Goal: Navigation & Orientation: Find specific page/section

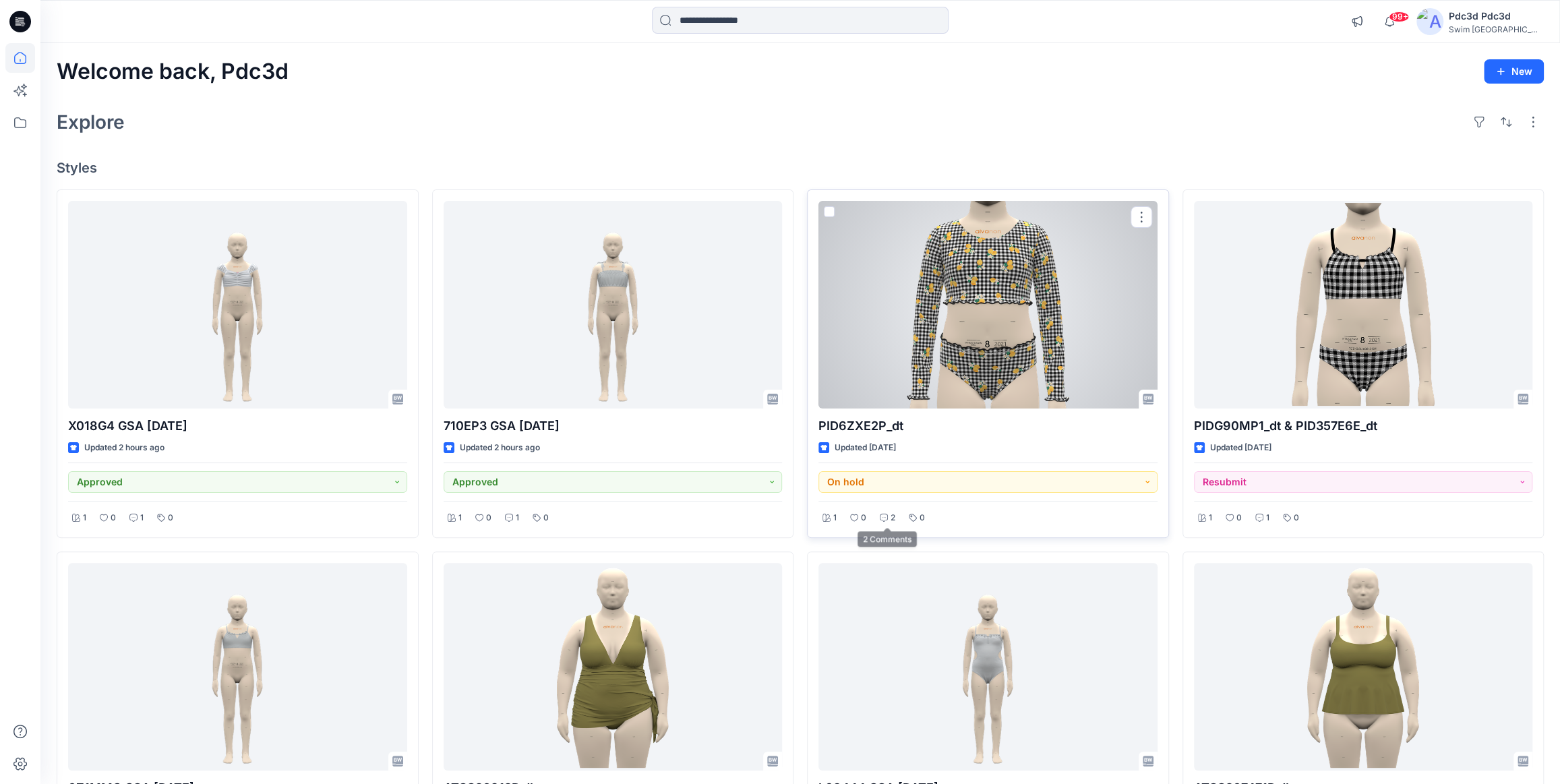
click at [890, 520] on p "2" at bounding box center [893, 518] width 5 height 14
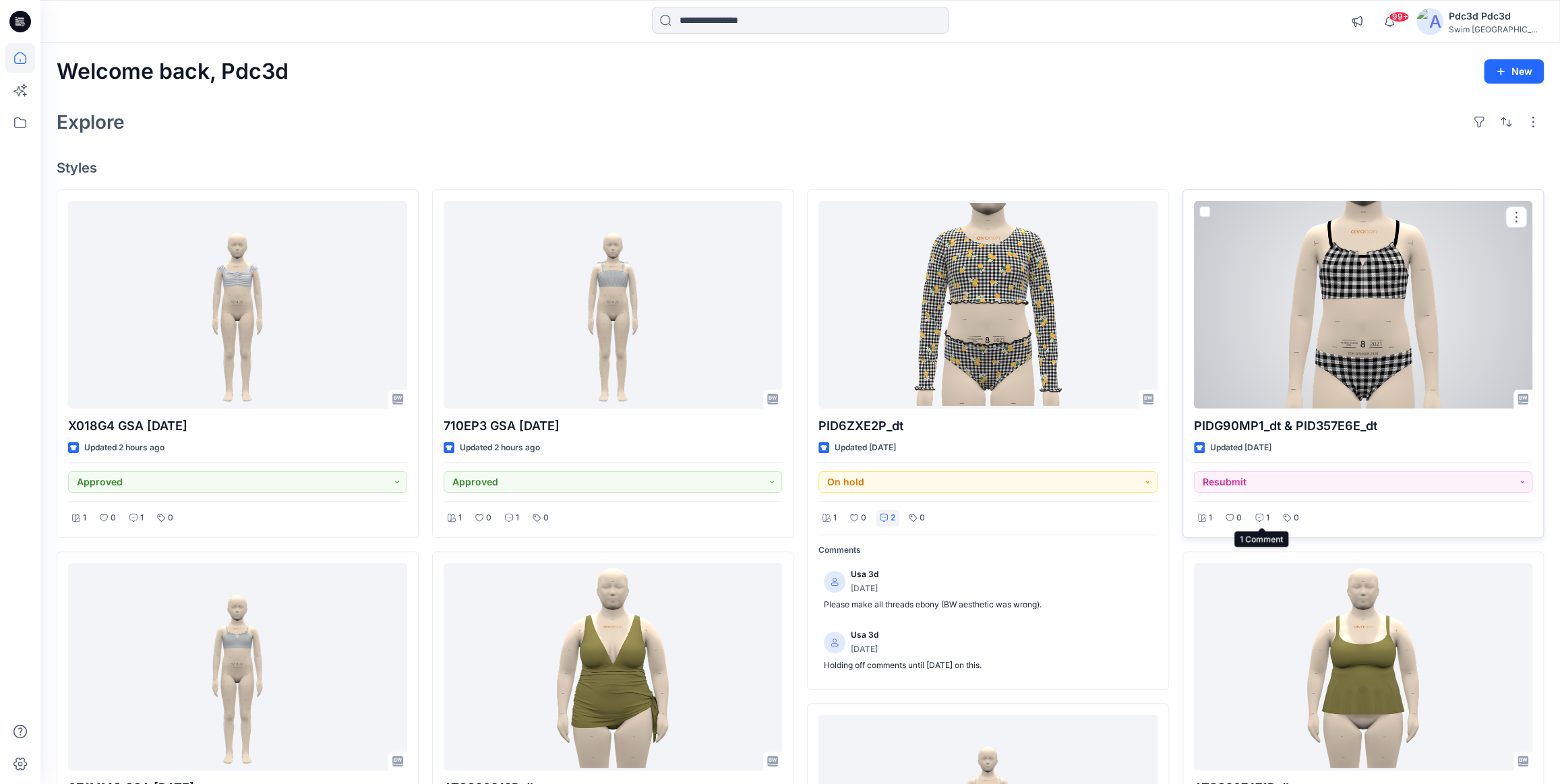
click at [1263, 519] on div "1" at bounding box center [1262, 518] width 22 height 17
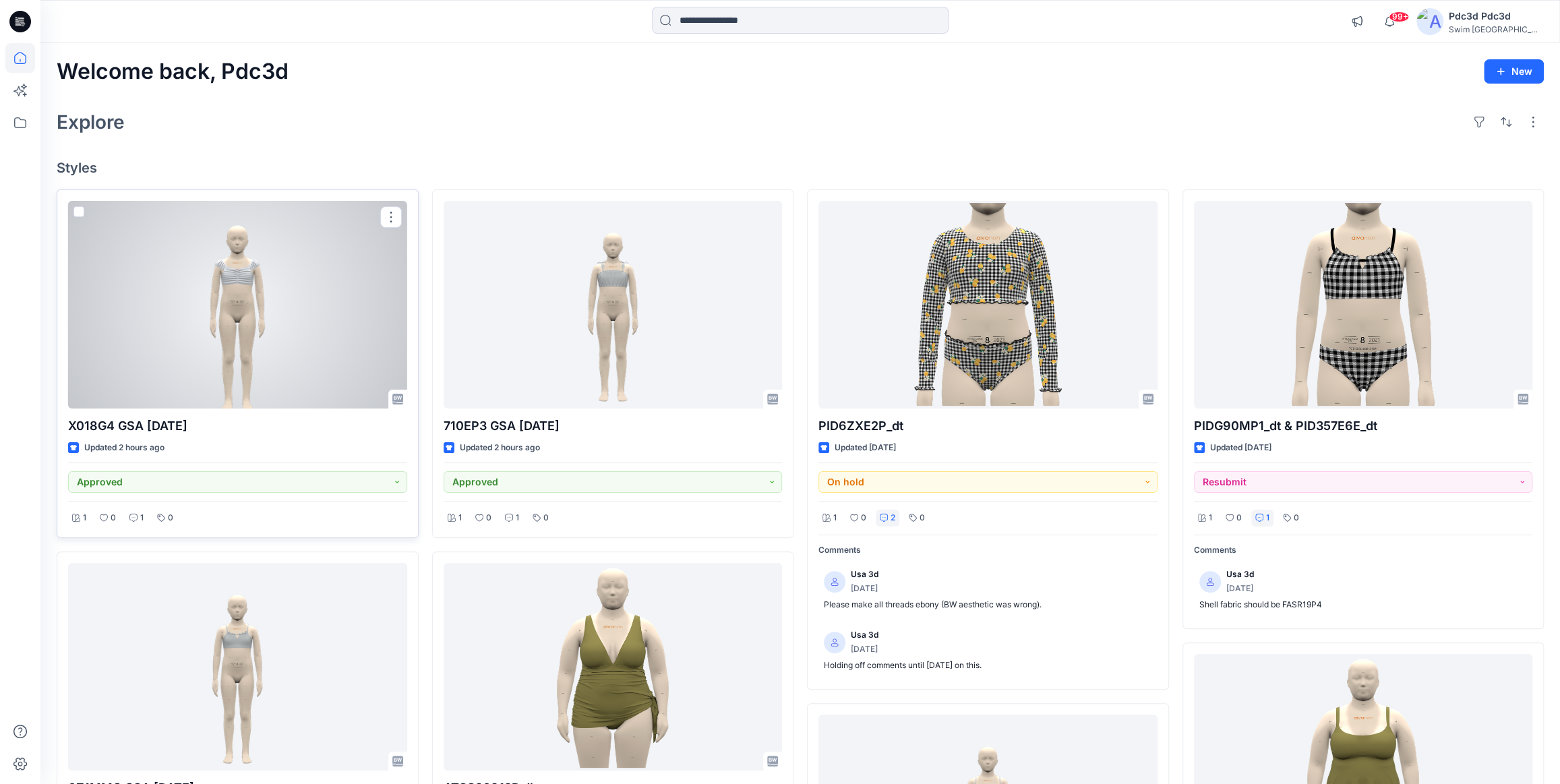
click at [250, 286] on div at bounding box center [238, 304] width 339 height 207
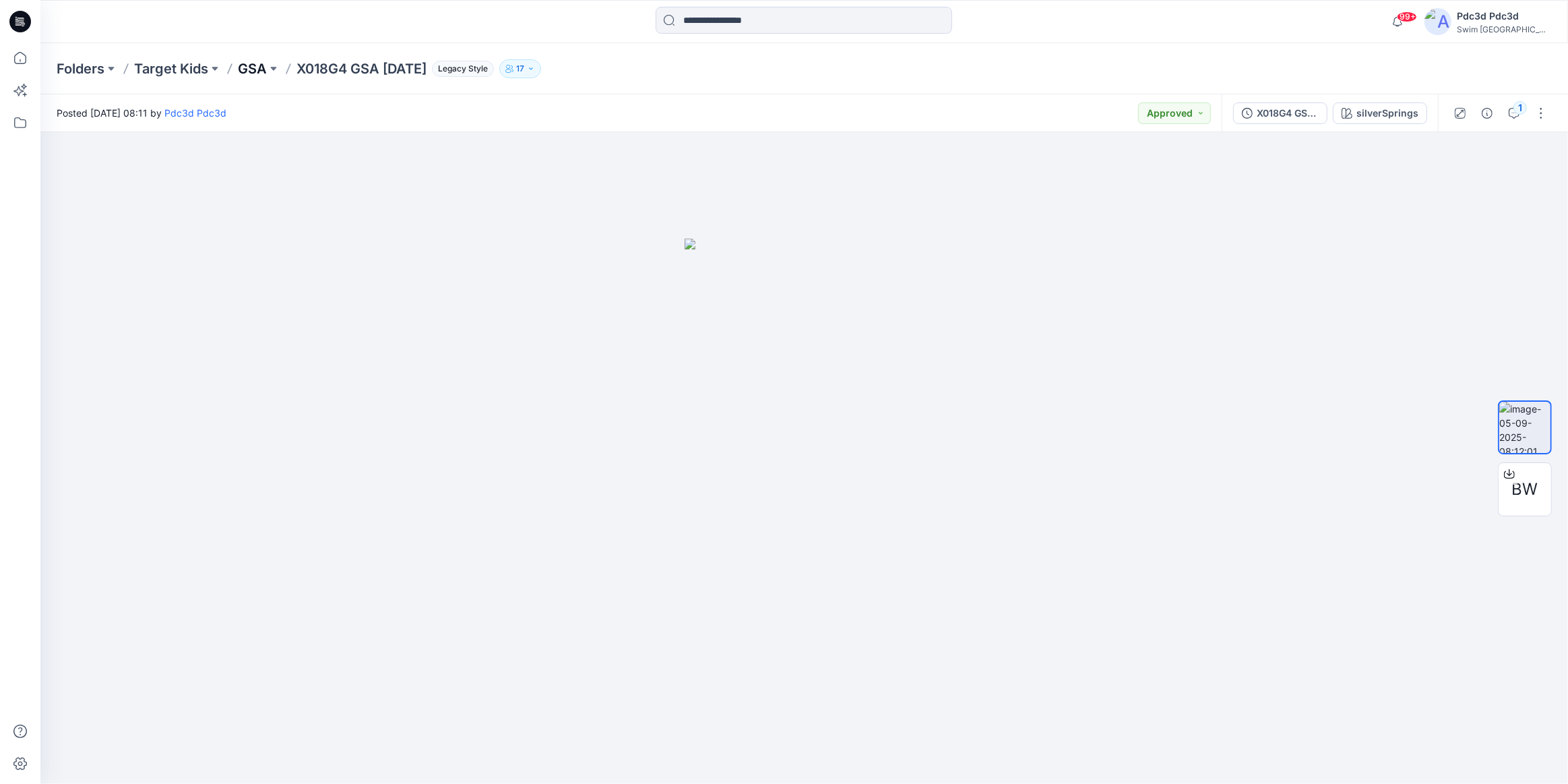
click at [257, 68] on p "GSA" at bounding box center [252, 68] width 29 height 19
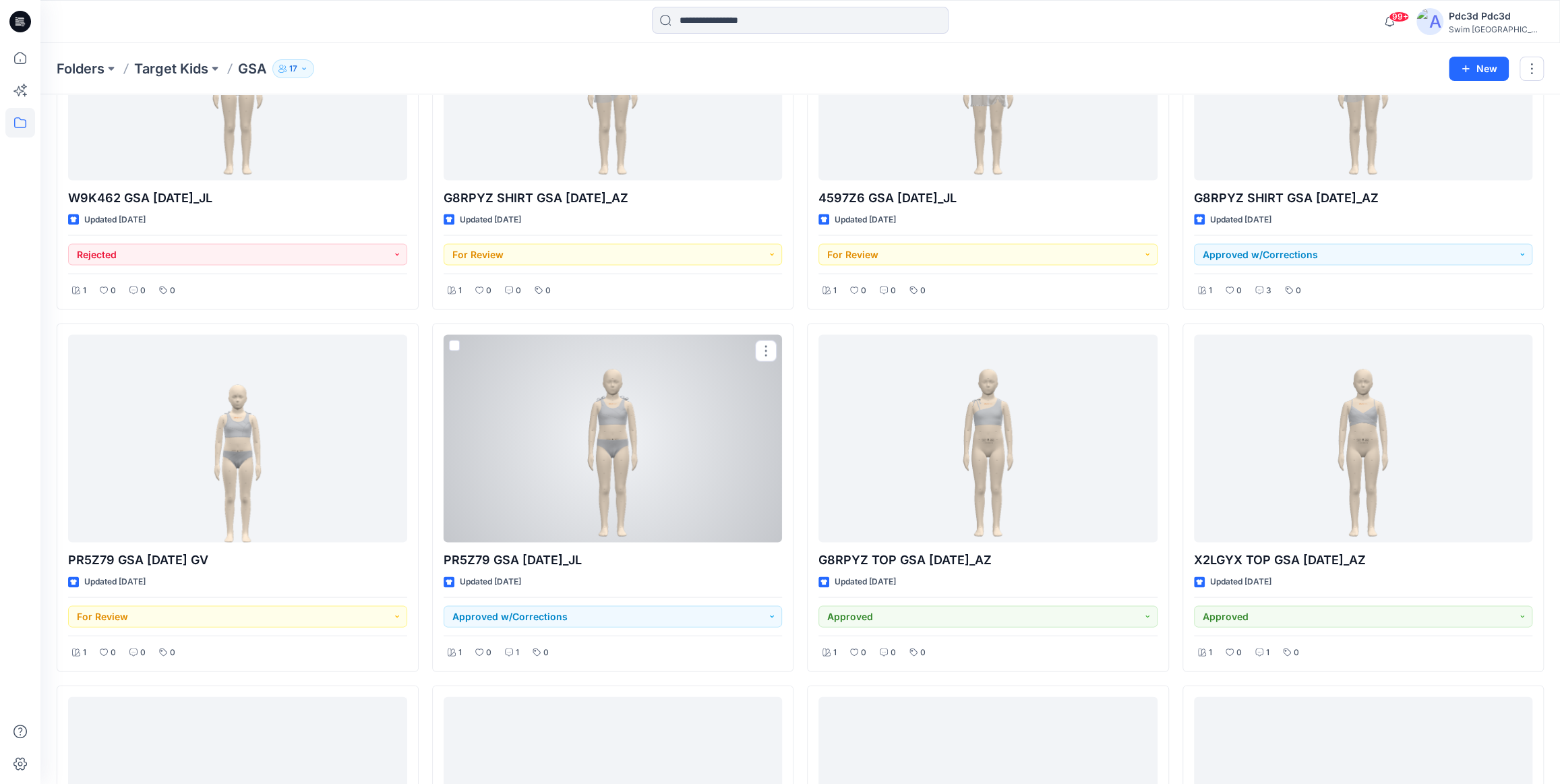
scroll to position [6322, 0]
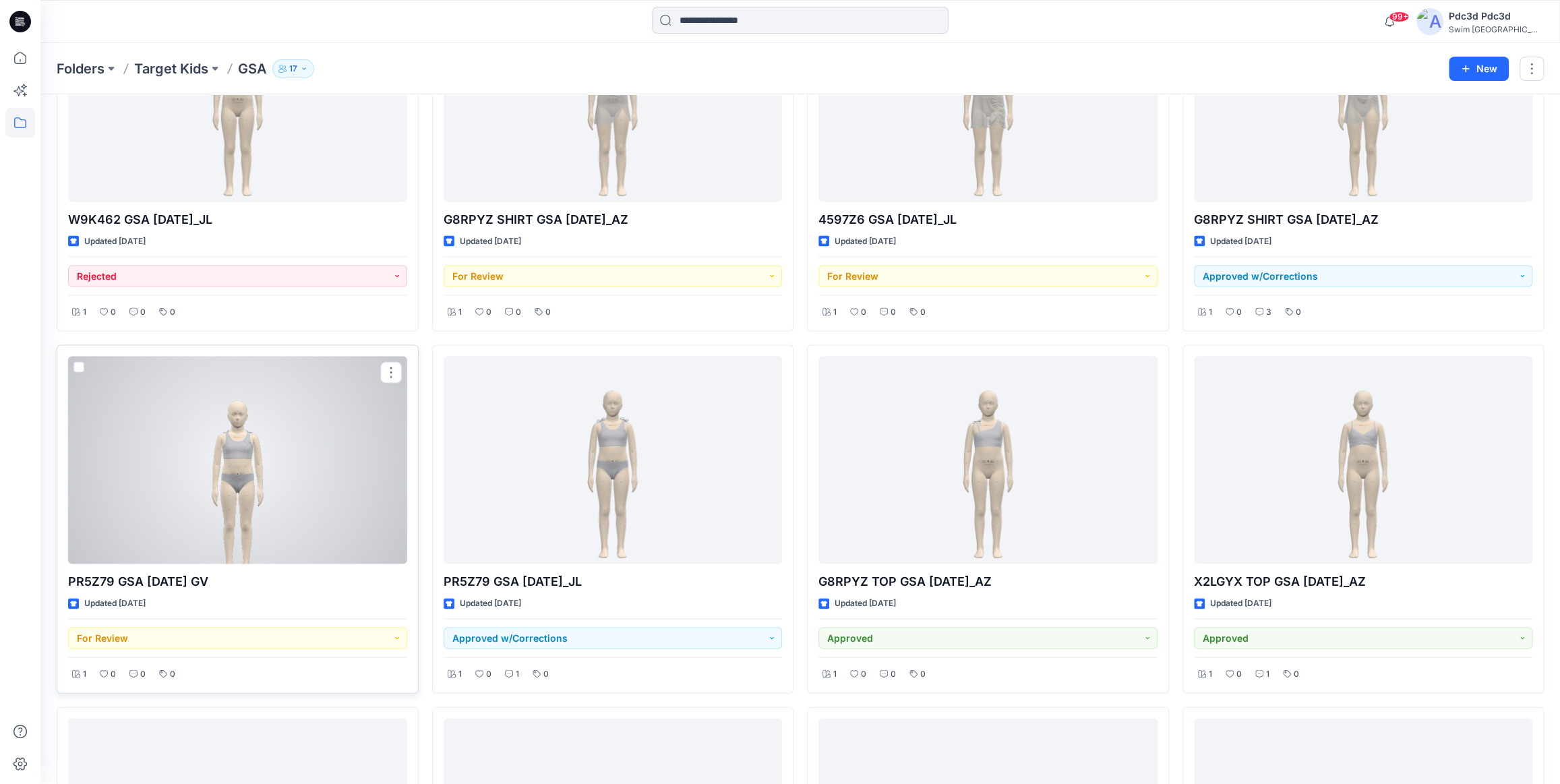
click at [313, 456] on div at bounding box center [238, 459] width 339 height 207
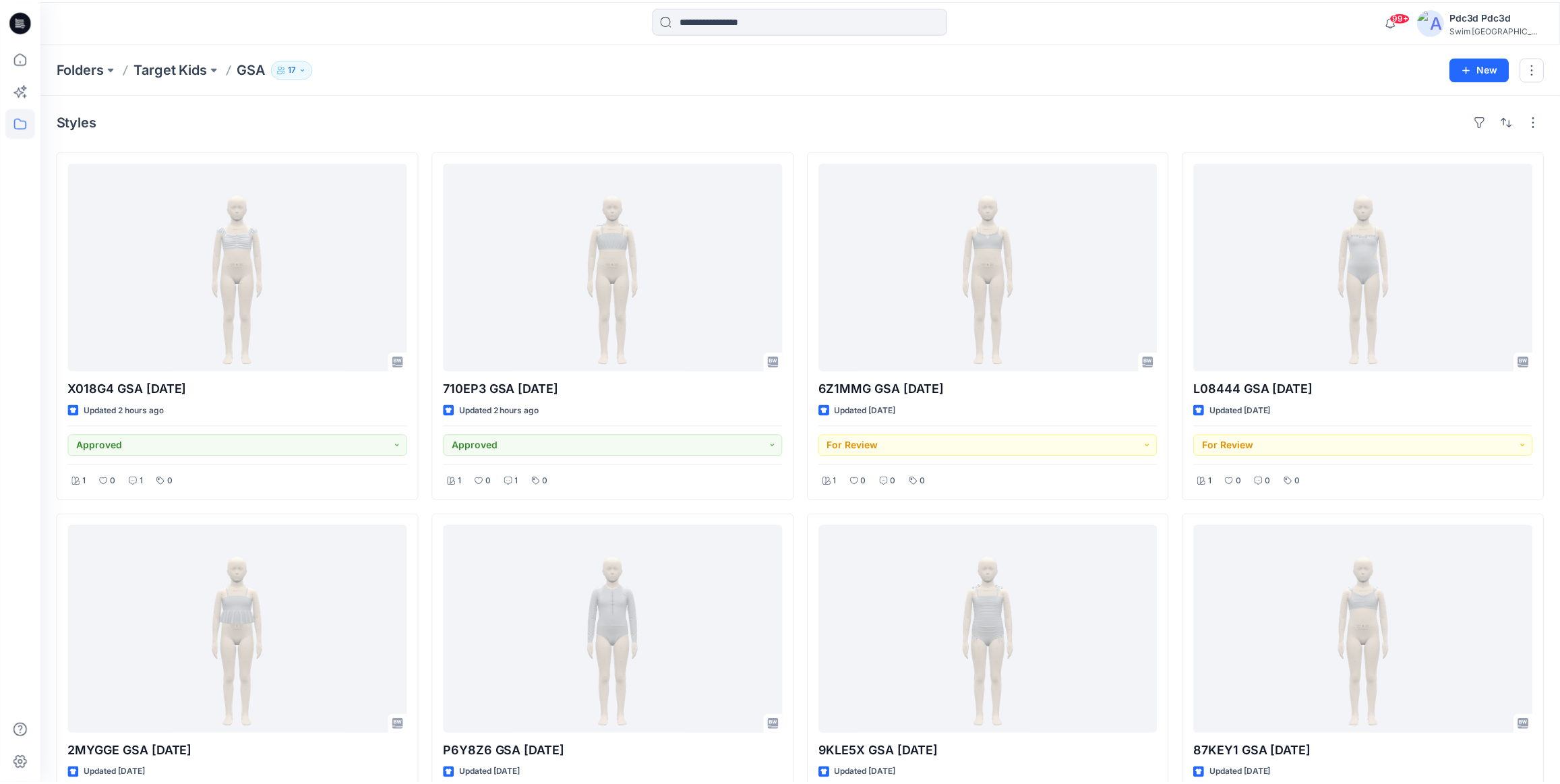
scroll to position [6322, 0]
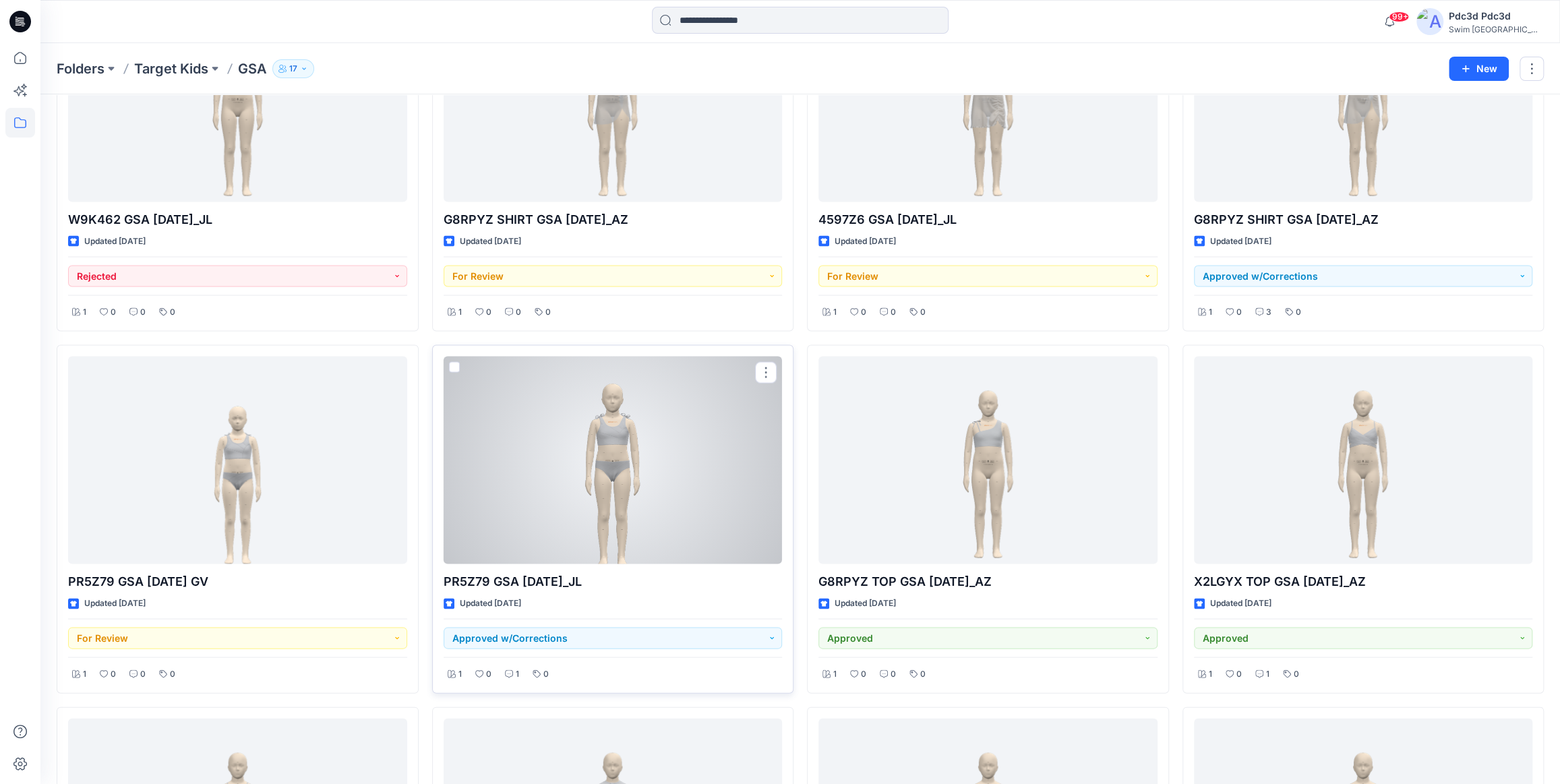
click at [608, 447] on div at bounding box center [613, 459] width 339 height 207
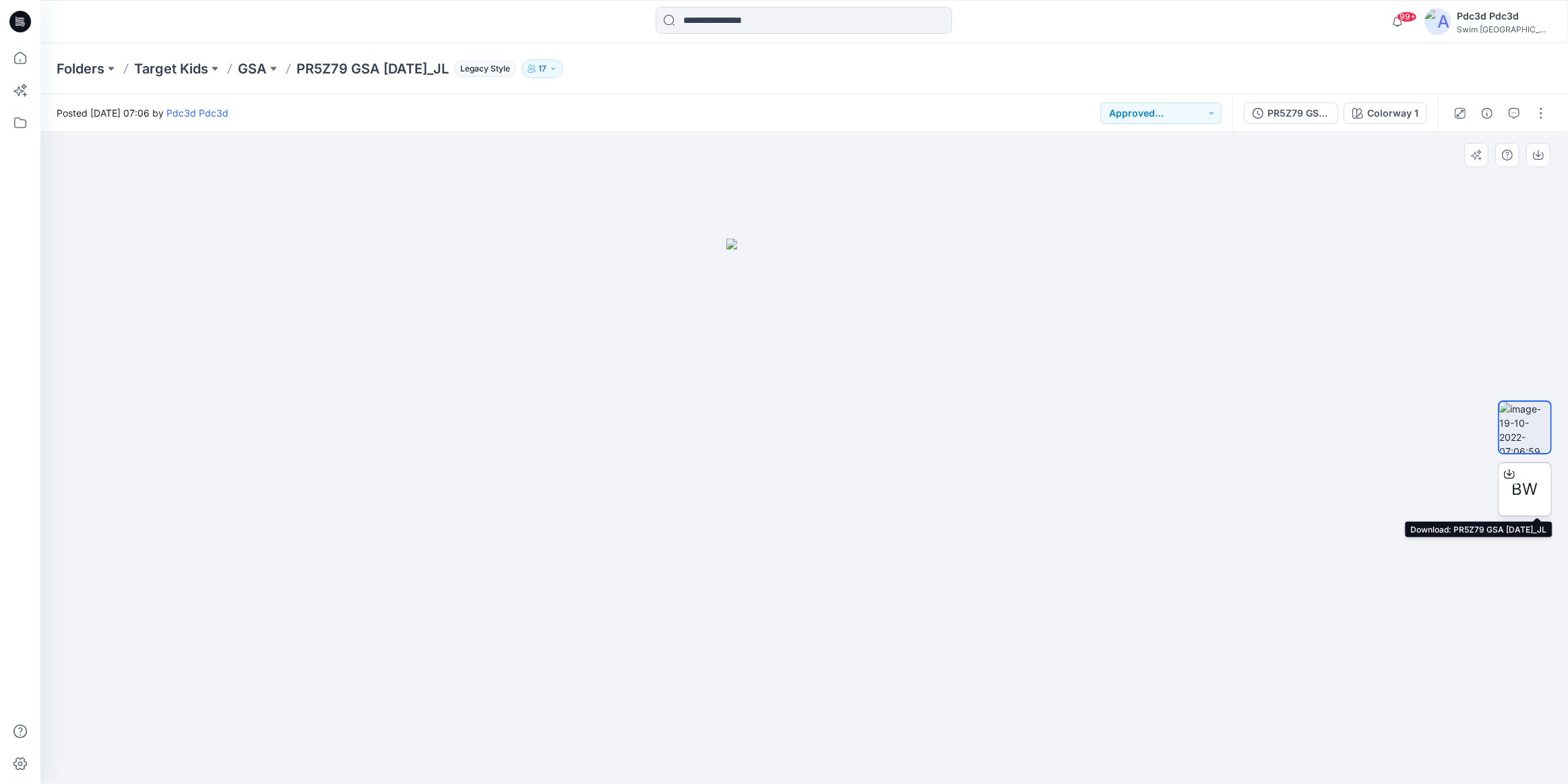
click at [1522, 485] on span "BW" at bounding box center [1525, 490] width 27 height 24
click at [14, 63] on icon at bounding box center [20, 58] width 30 height 30
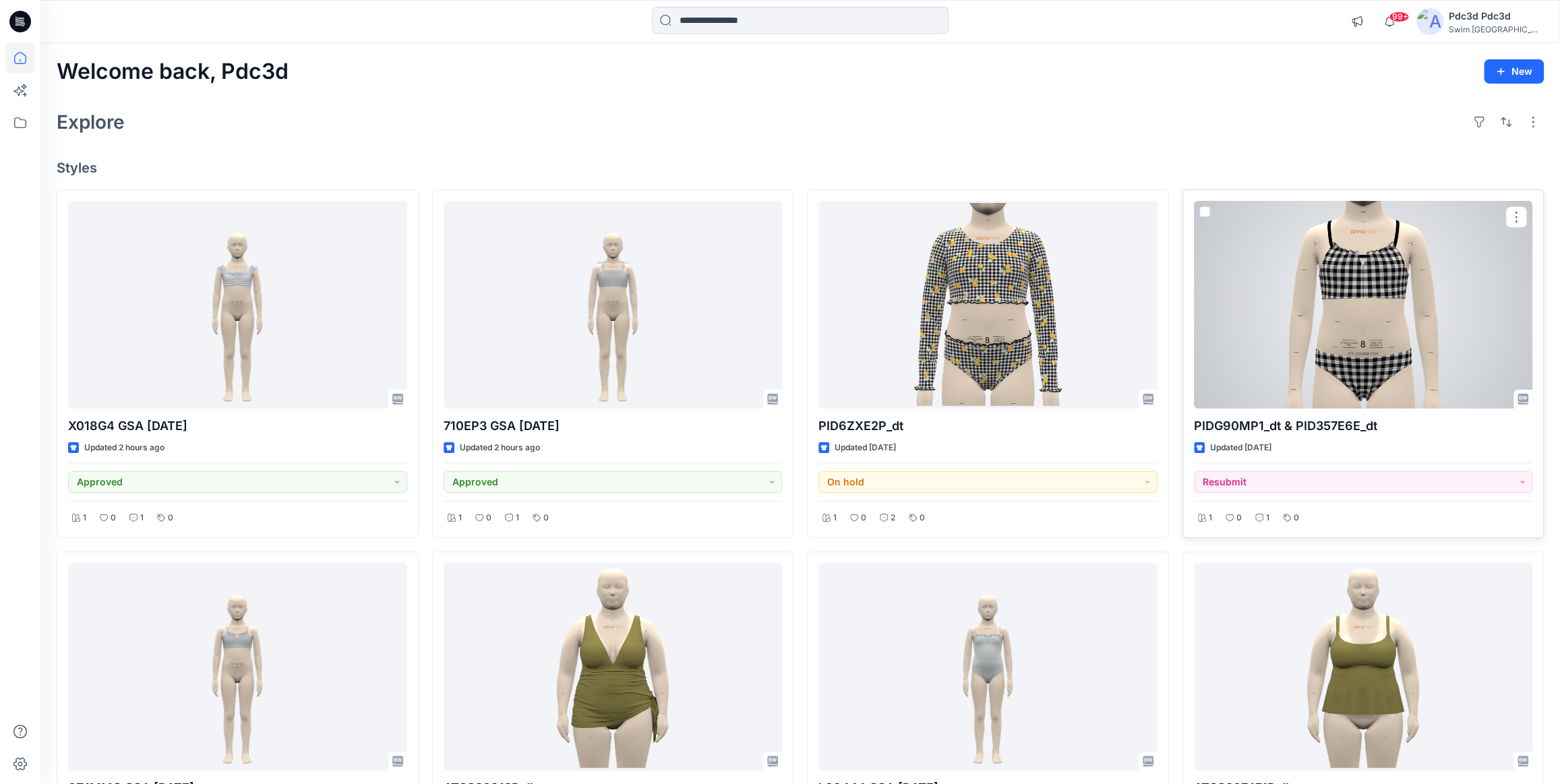
click at [1290, 356] on div at bounding box center [1363, 304] width 339 height 207
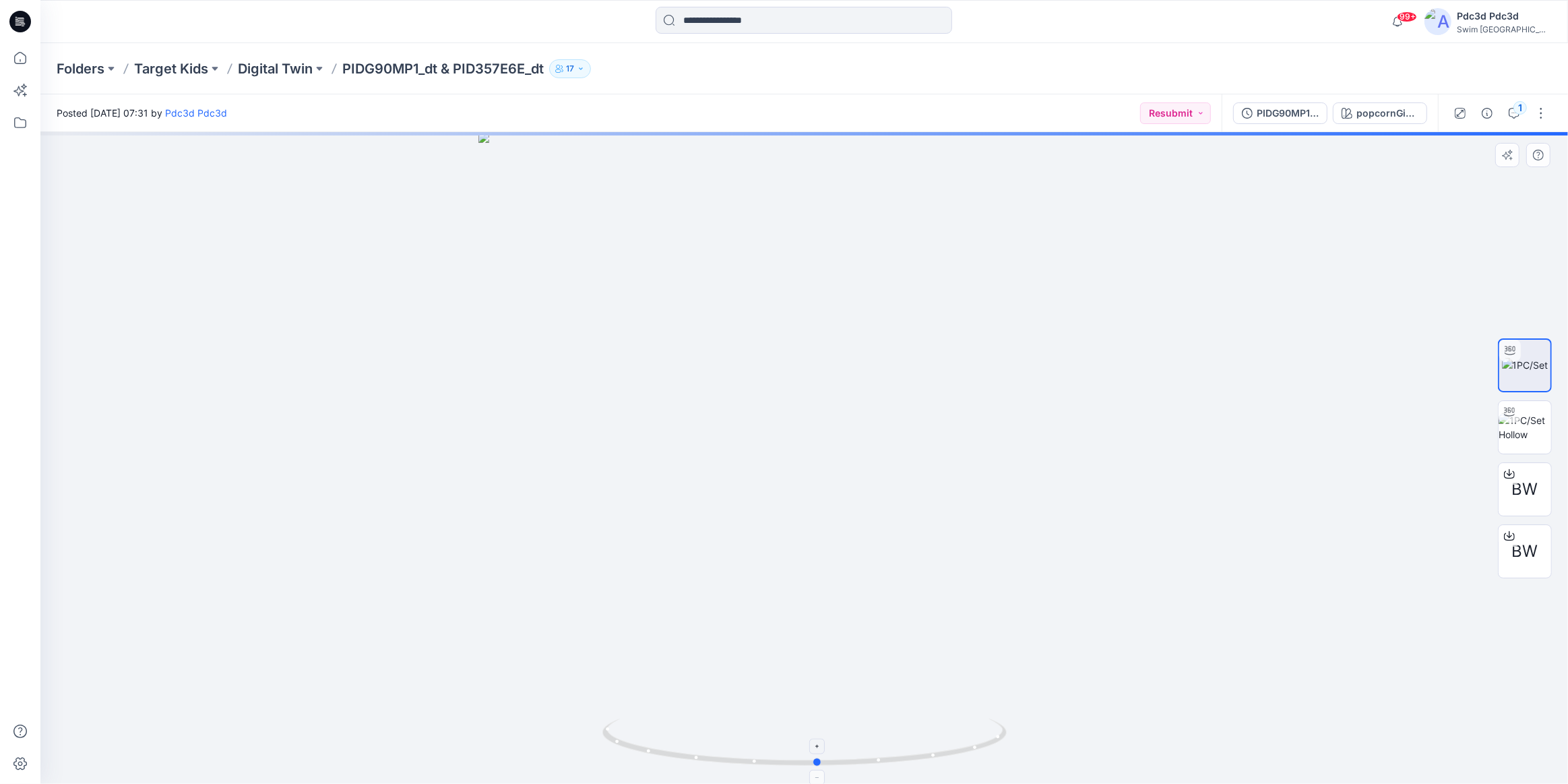
drag, startPoint x: 927, startPoint y: 757, endPoint x: 940, endPoint y: 735, distance: 25.6
click at [940, 735] on icon at bounding box center [806, 744] width 408 height 51
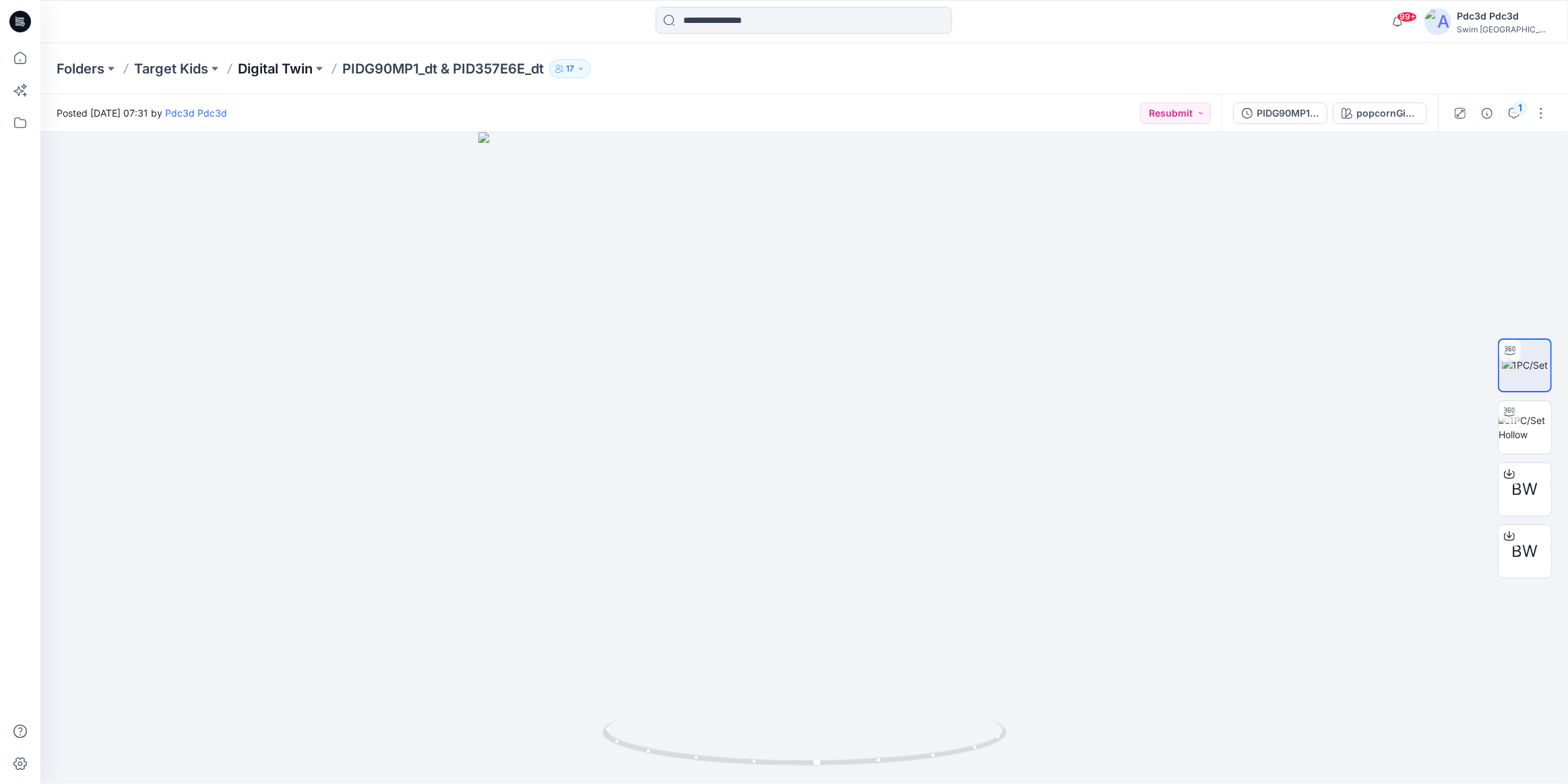
click at [276, 68] on p "Digital Twin" at bounding box center [275, 68] width 75 height 19
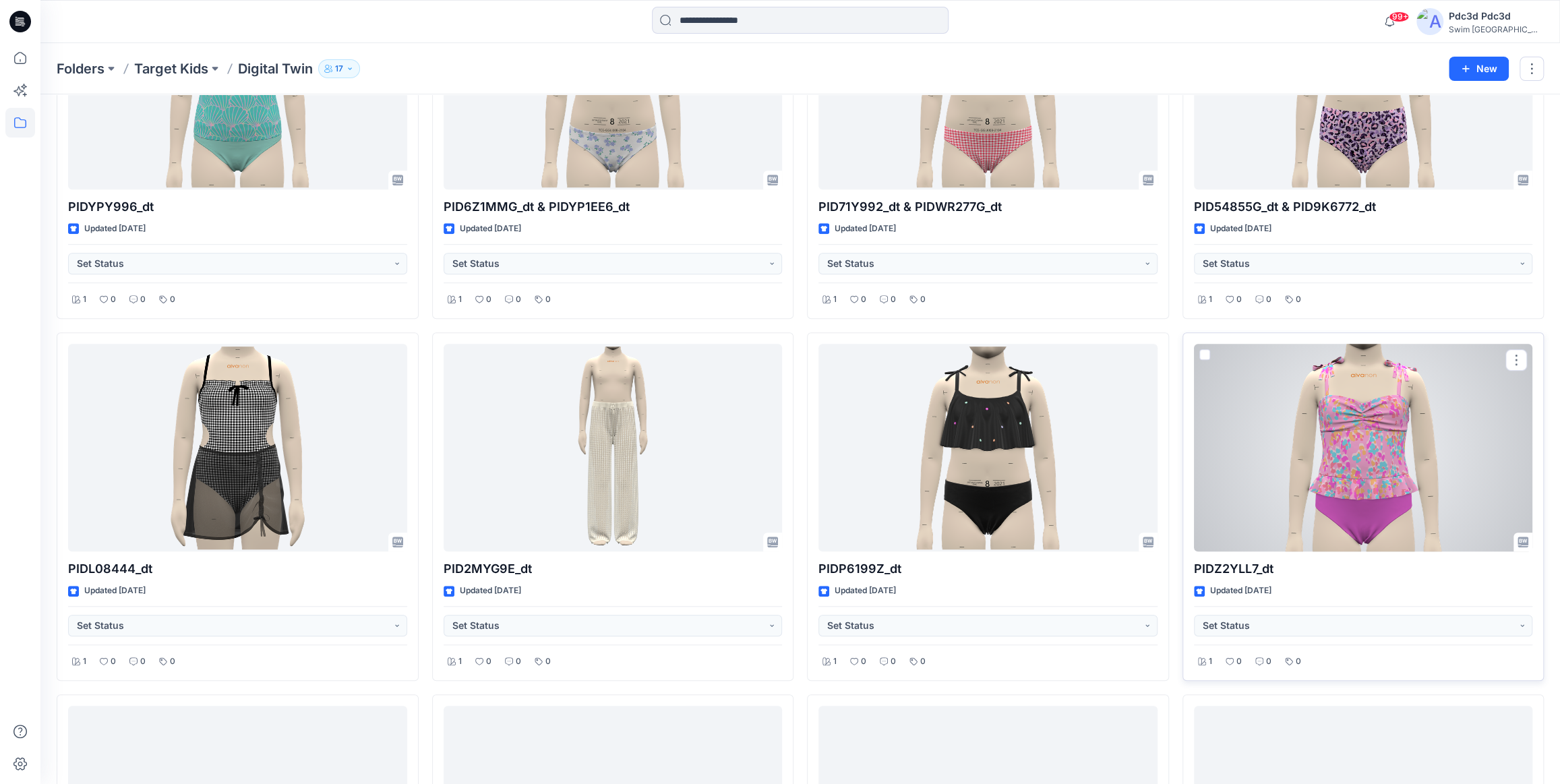
scroll to position [565, 0]
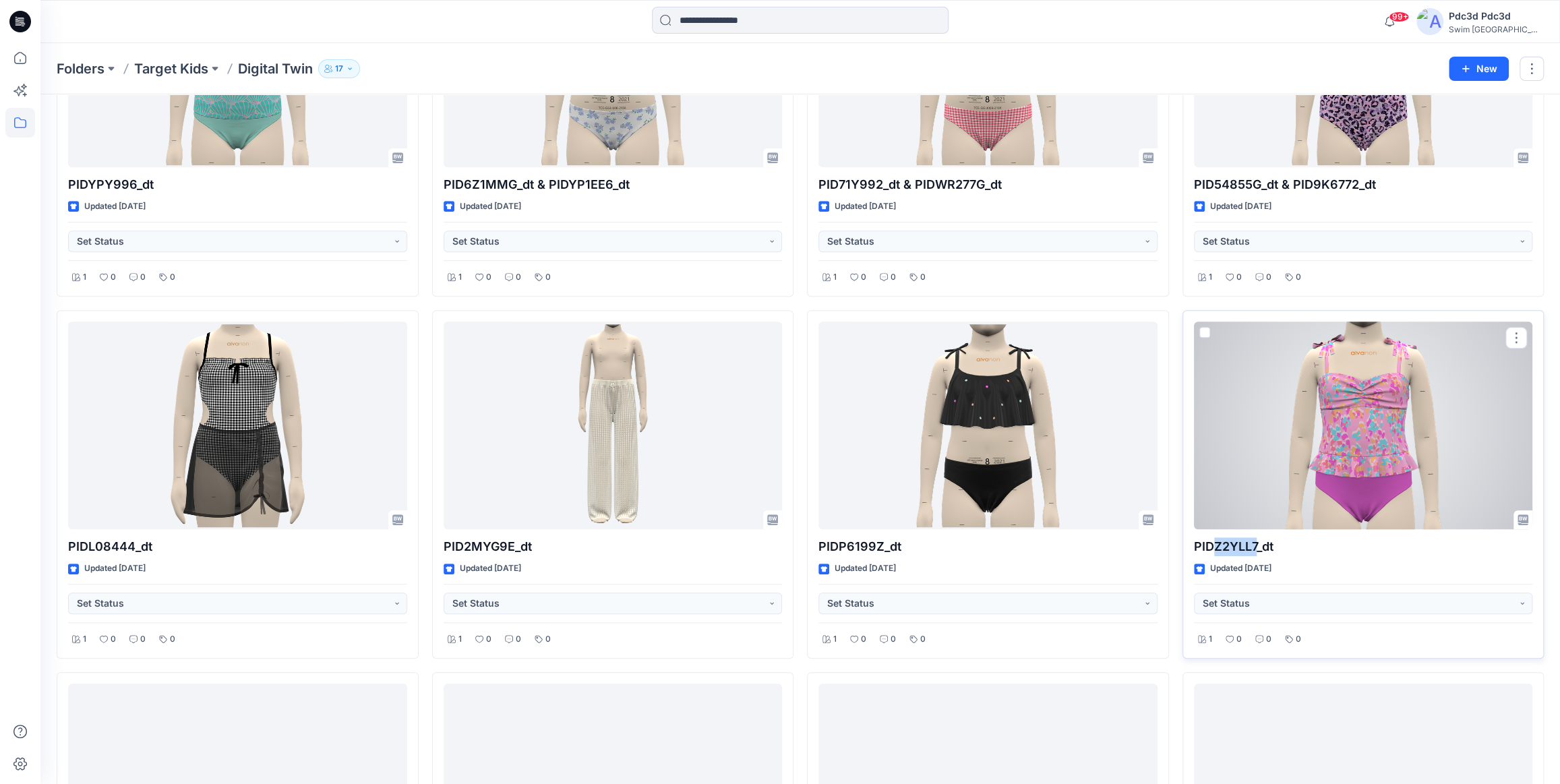
drag, startPoint x: 1214, startPoint y: 549, endPoint x: 1255, endPoint y: 549, distance: 41.0
click at [1255, 549] on p "PIDZ2YLL7_dt" at bounding box center [1363, 546] width 339 height 19
copy p "Z2YLL7"
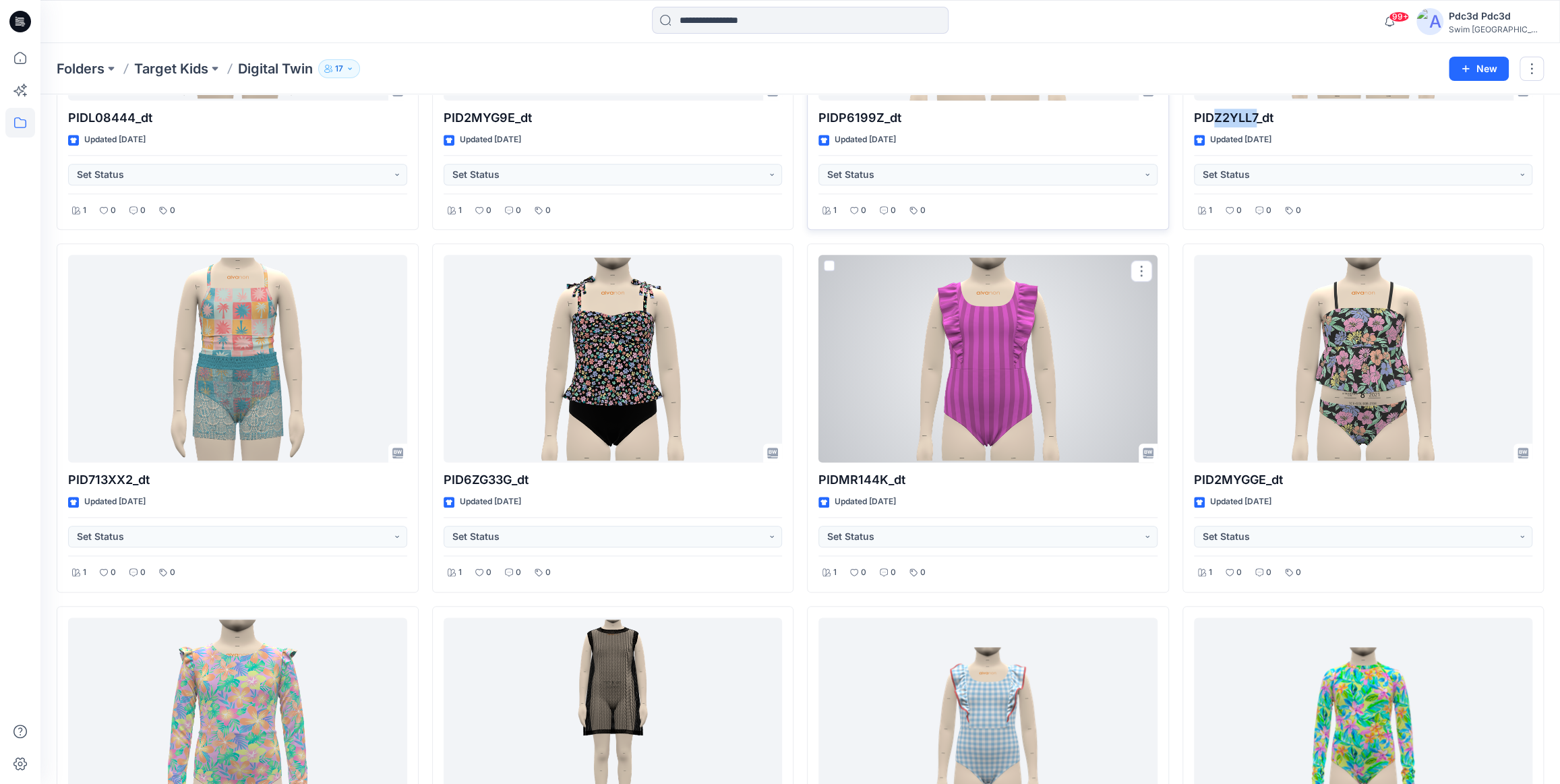
scroll to position [1055, 0]
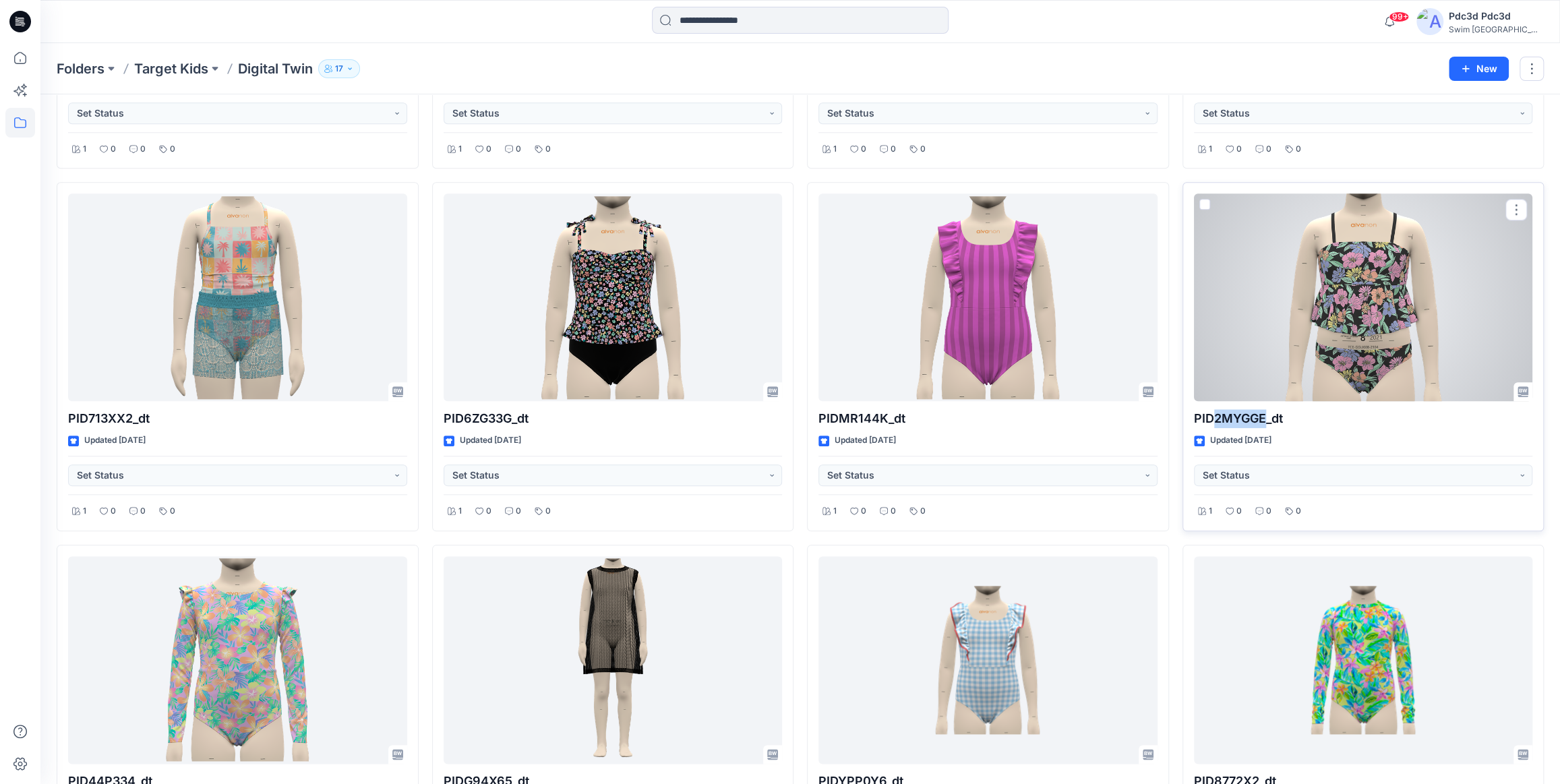
drag, startPoint x: 1215, startPoint y: 418, endPoint x: 1264, endPoint y: 418, distance: 49.0
click at [1264, 418] on p "PID2MYGGE_dt" at bounding box center [1363, 418] width 339 height 19
copy p "2MYGGE"
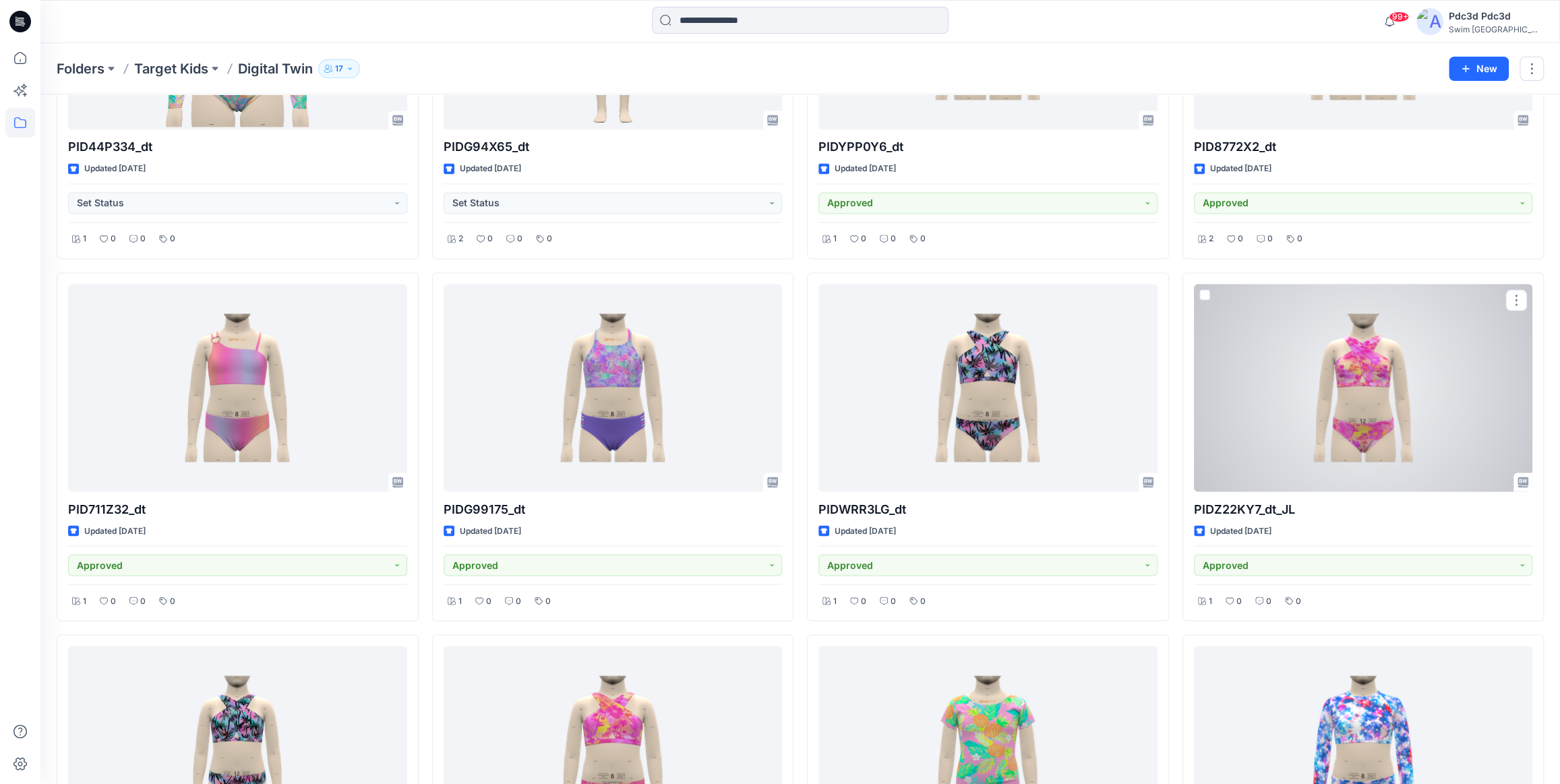
scroll to position [1711, 0]
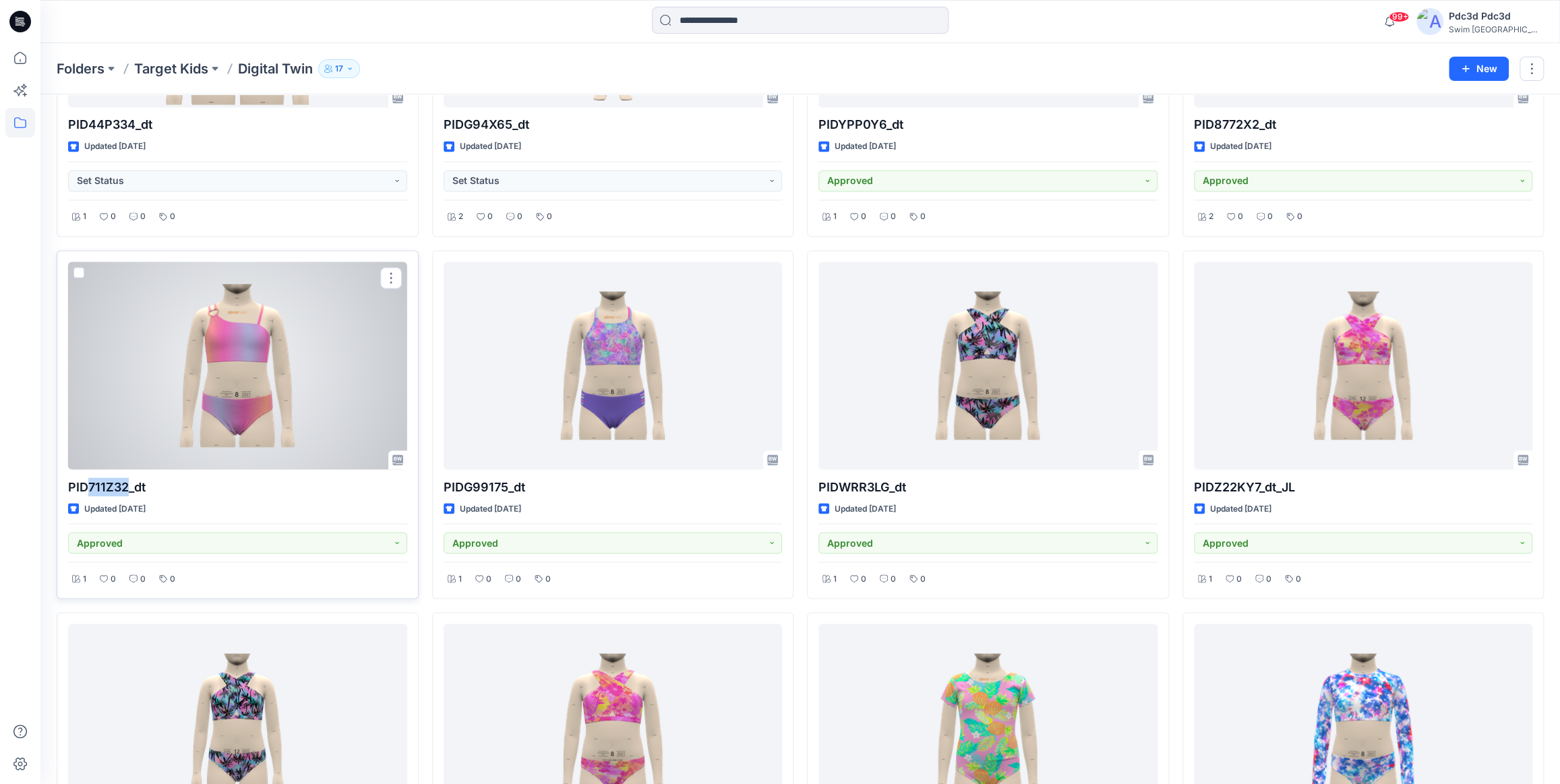
drag, startPoint x: 87, startPoint y: 484, endPoint x: 128, endPoint y: 478, distance: 41.4
click at [128, 478] on p "PID711Z32_dt" at bounding box center [238, 486] width 339 height 19
copy p "711Z32"
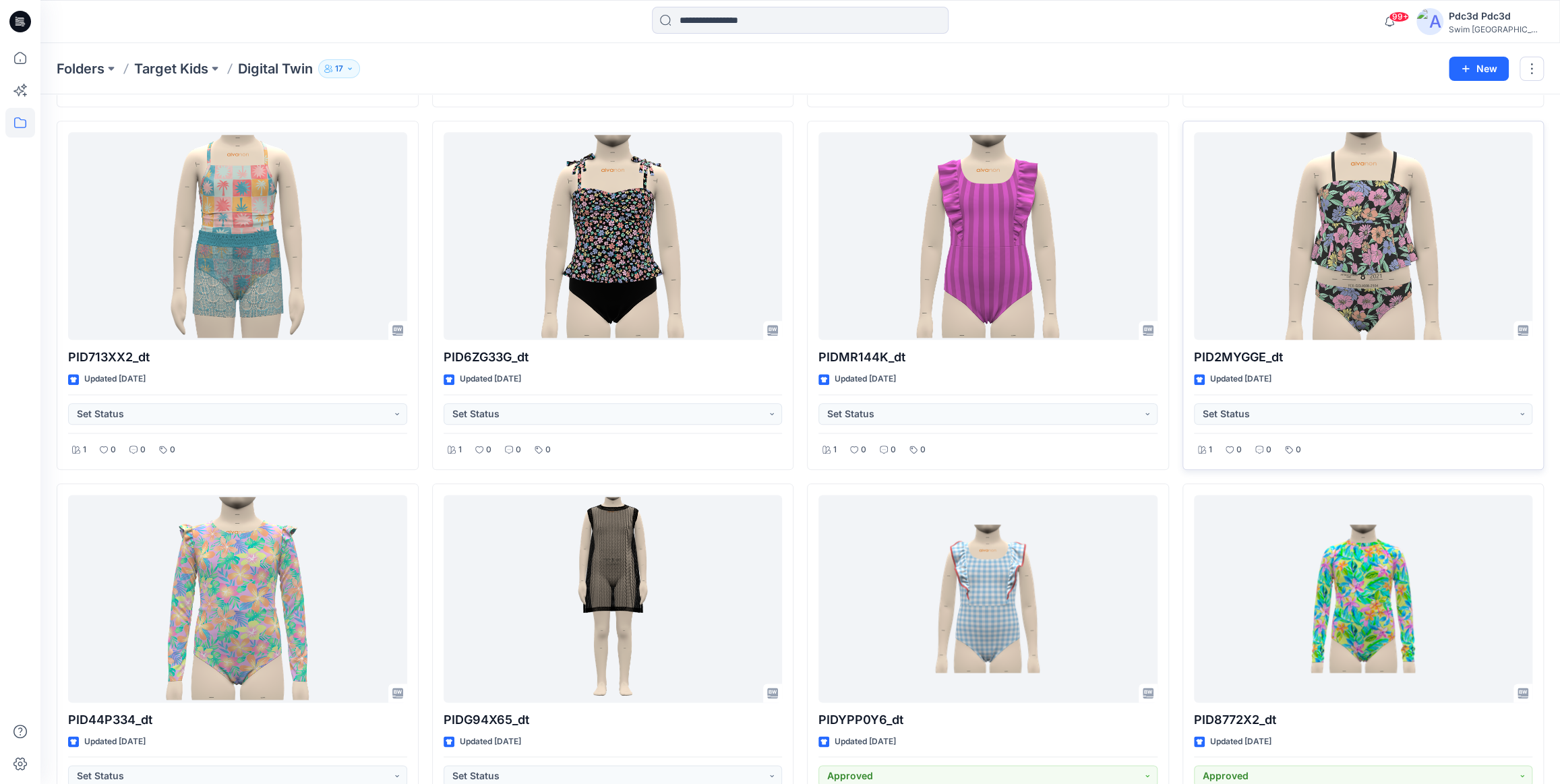
scroll to position [1098, 0]
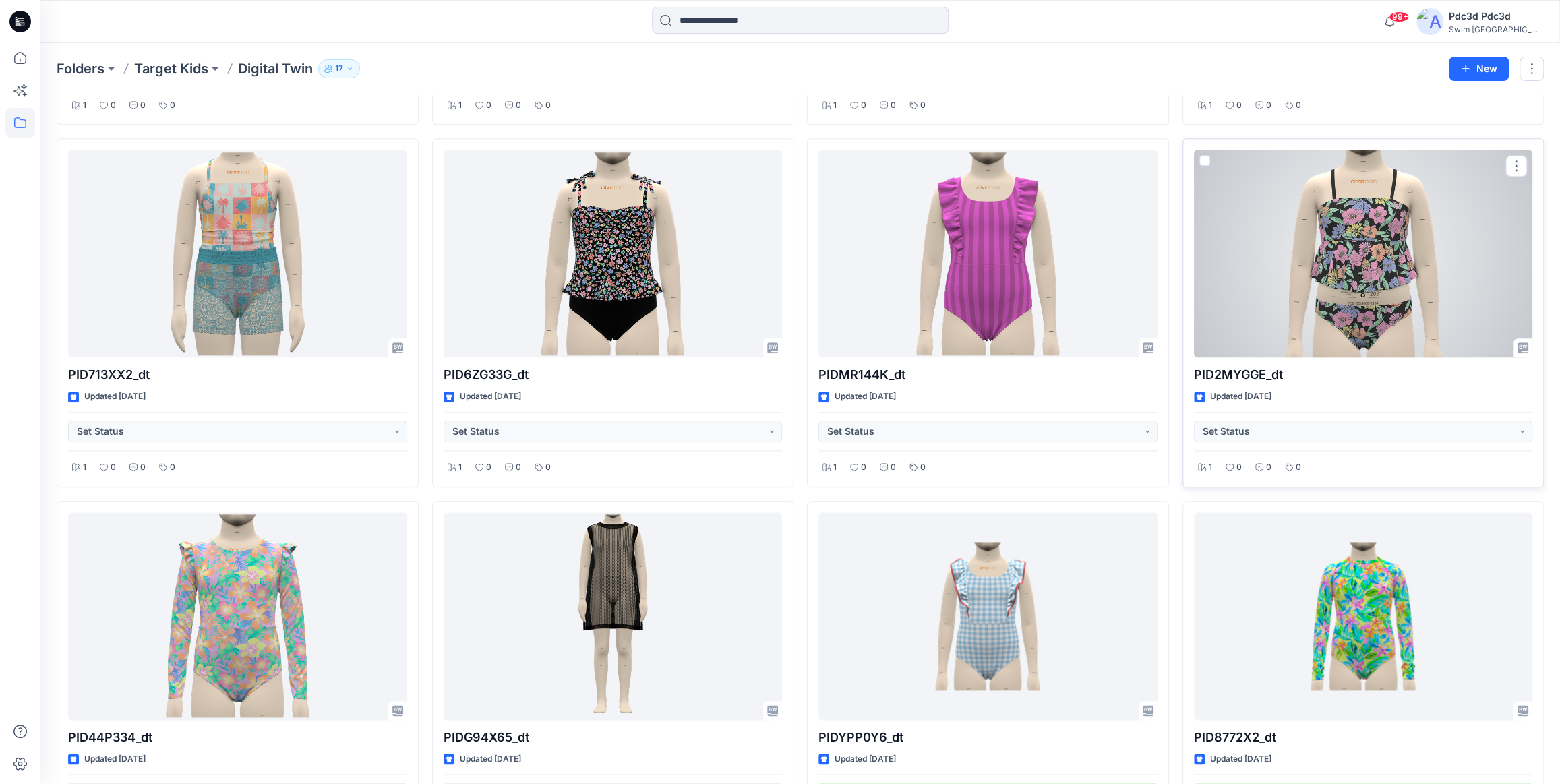
click at [1291, 276] on div at bounding box center [1363, 253] width 339 height 207
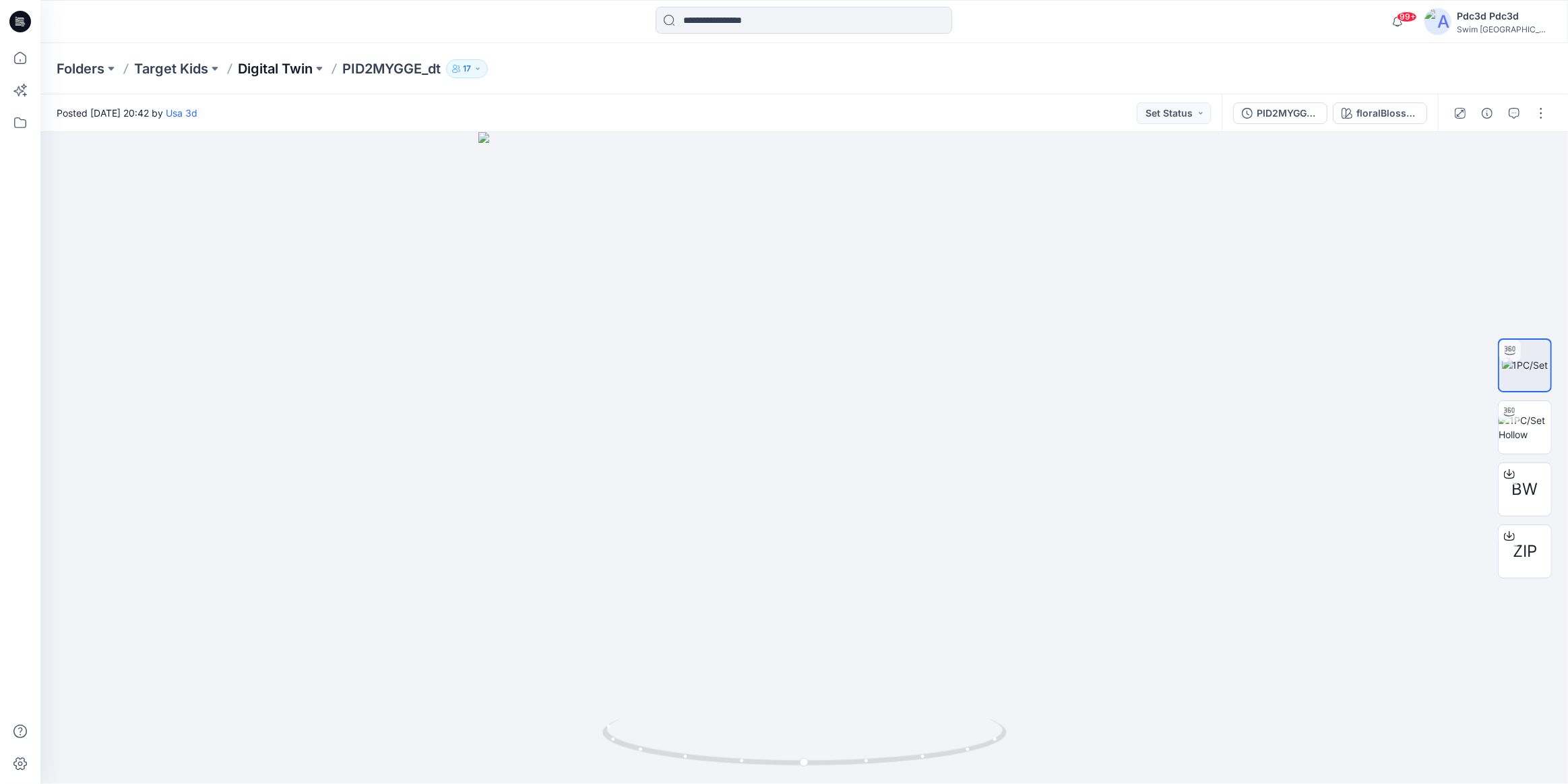
click at [260, 65] on p "Digital Twin" at bounding box center [275, 68] width 75 height 19
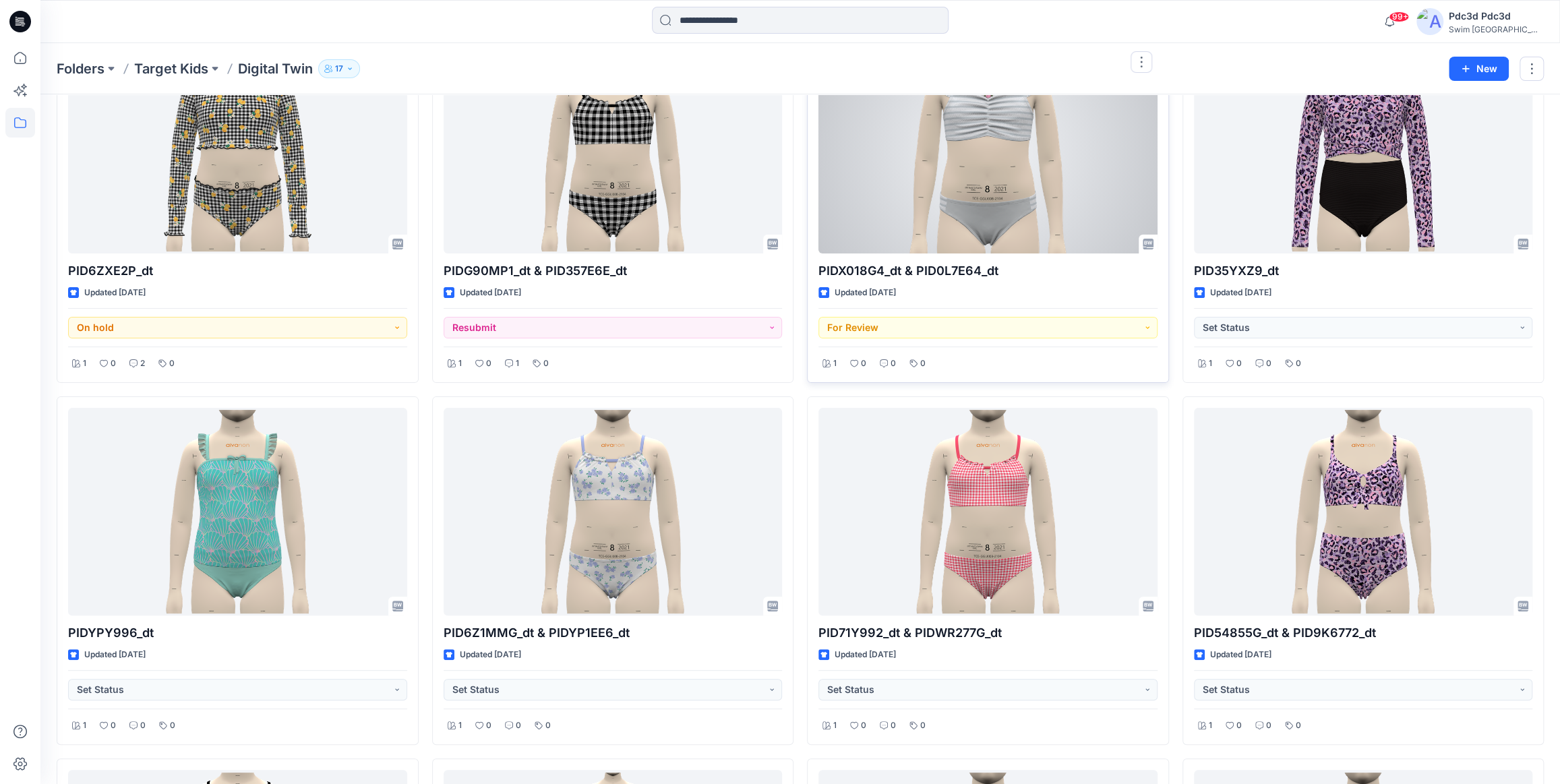
scroll to position [306, 0]
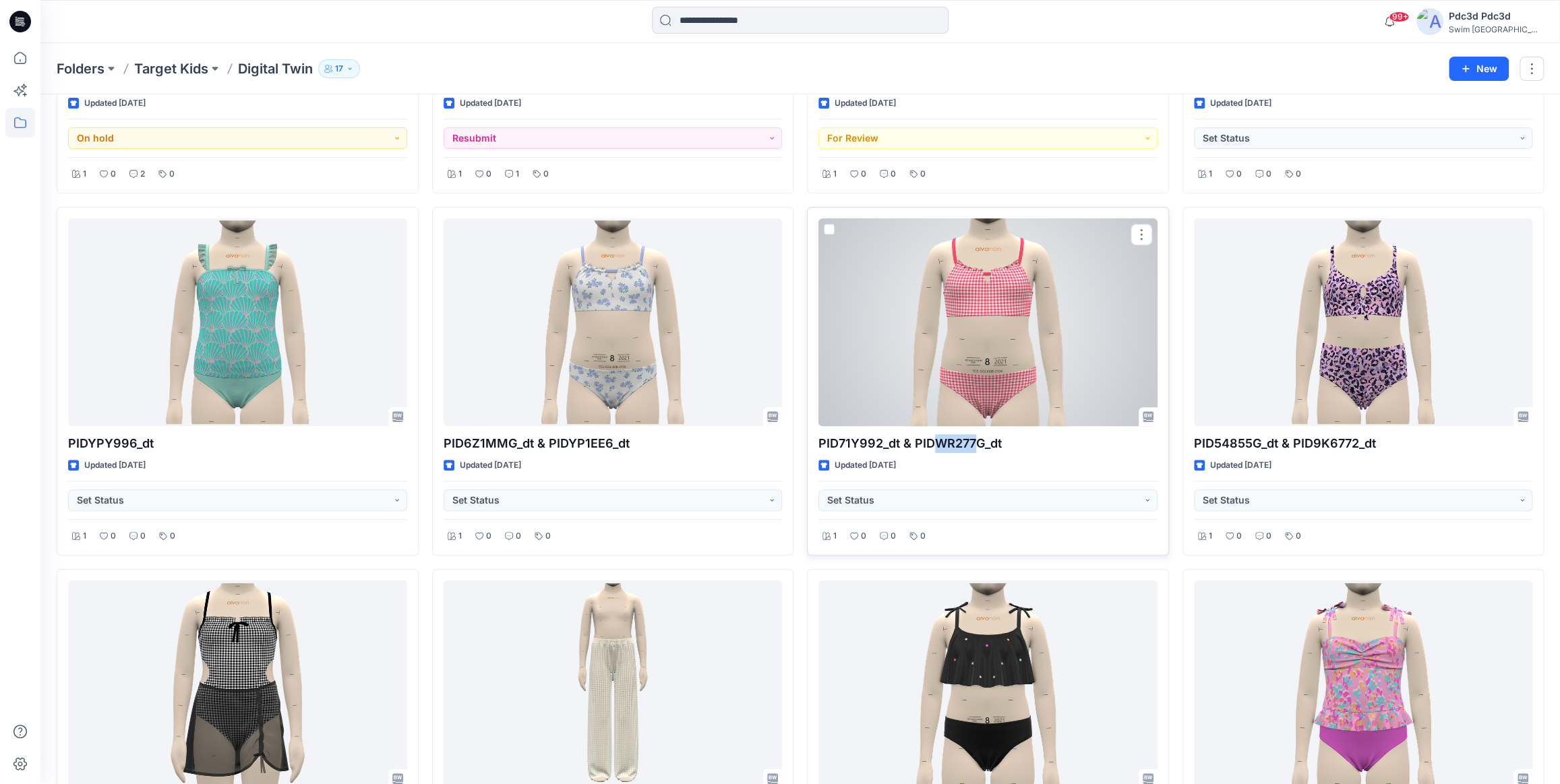
drag, startPoint x: 934, startPoint y: 446, endPoint x: 974, endPoint y: 442, distance: 40.2
click at [974, 442] on p "PID71Y992_dt & PIDWR277G_dt" at bounding box center [988, 443] width 339 height 19
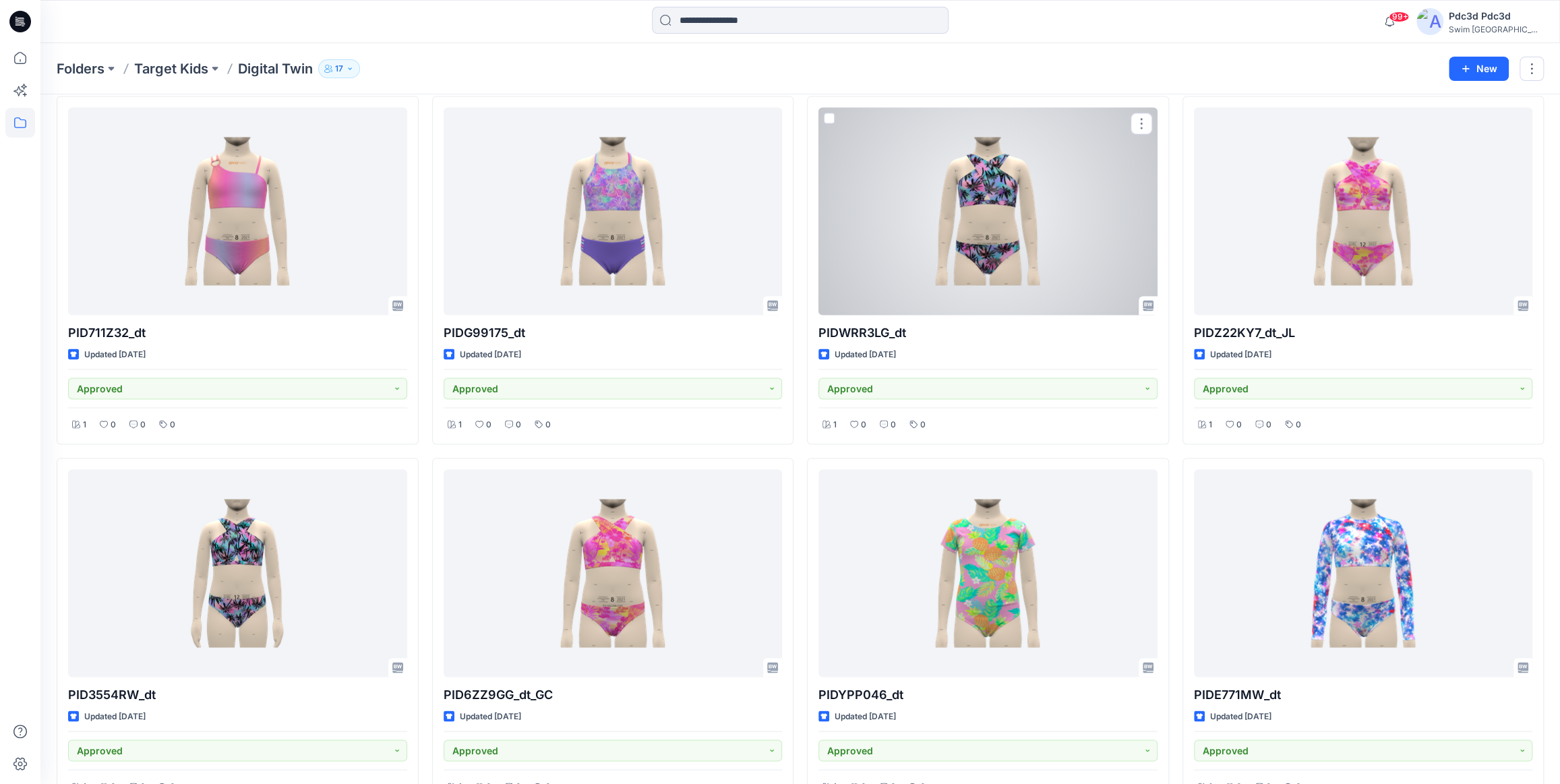
scroll to position [1899, 0]
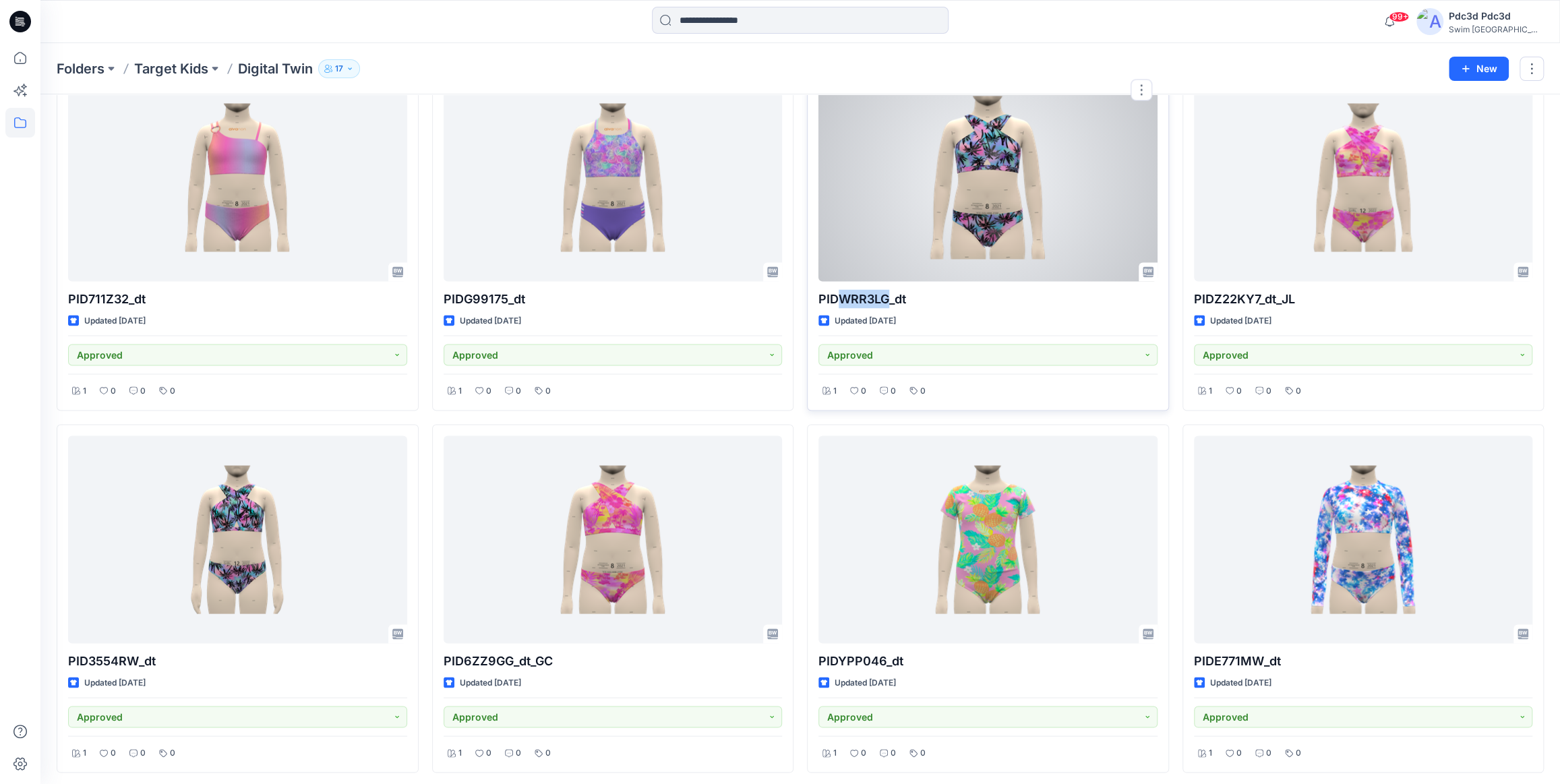
drag, startPoint x: 842, startPoint y: 299, endPoint x: 887, endPoint y: 300, distance: 45.0
click at [887, 300] on p "PIDWRR3LG_dt" at bounding box center [988, 298] width 339 height 19
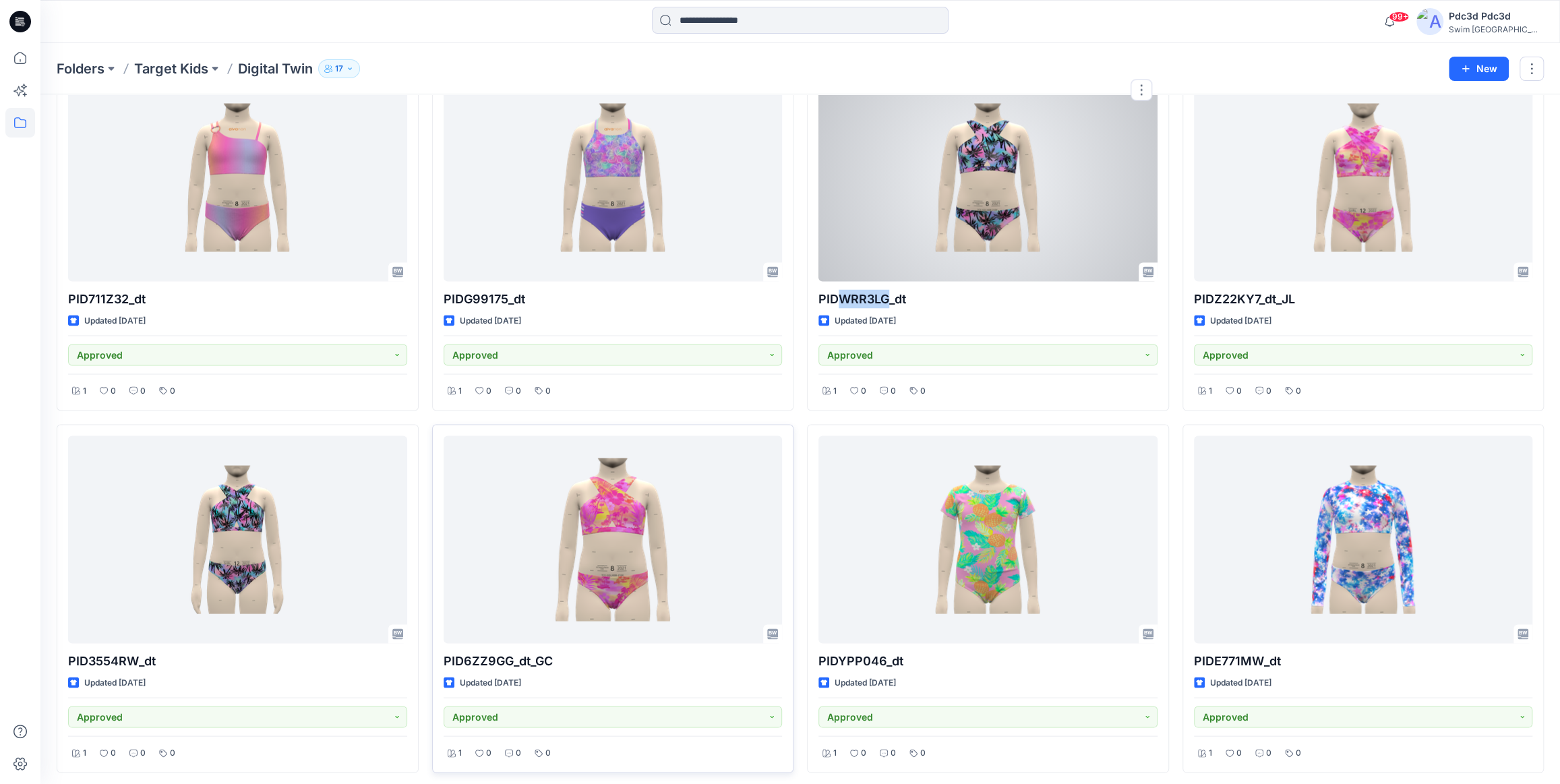
copy p "WRR3LG"
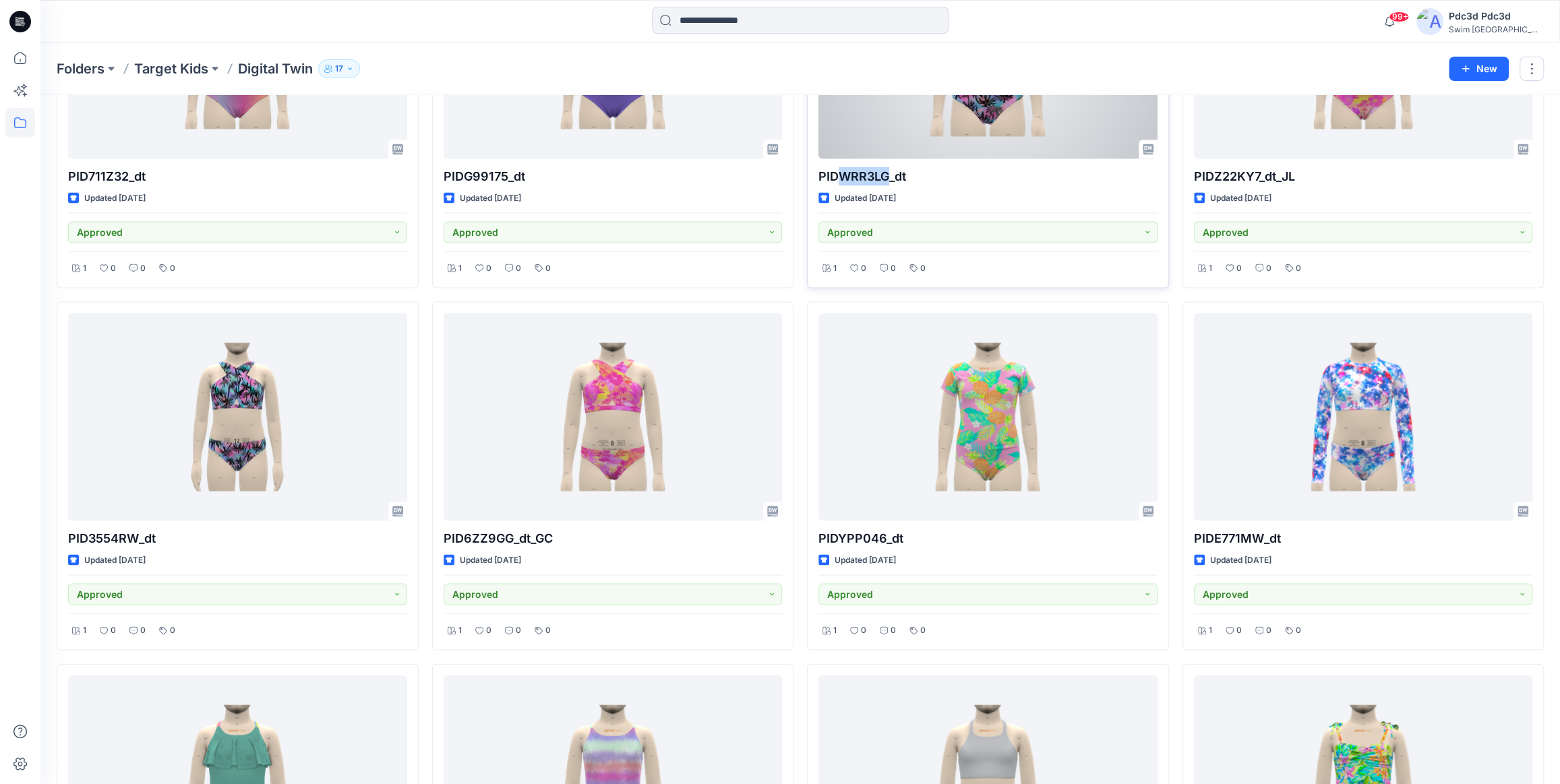
scroll to position [2083, 0]
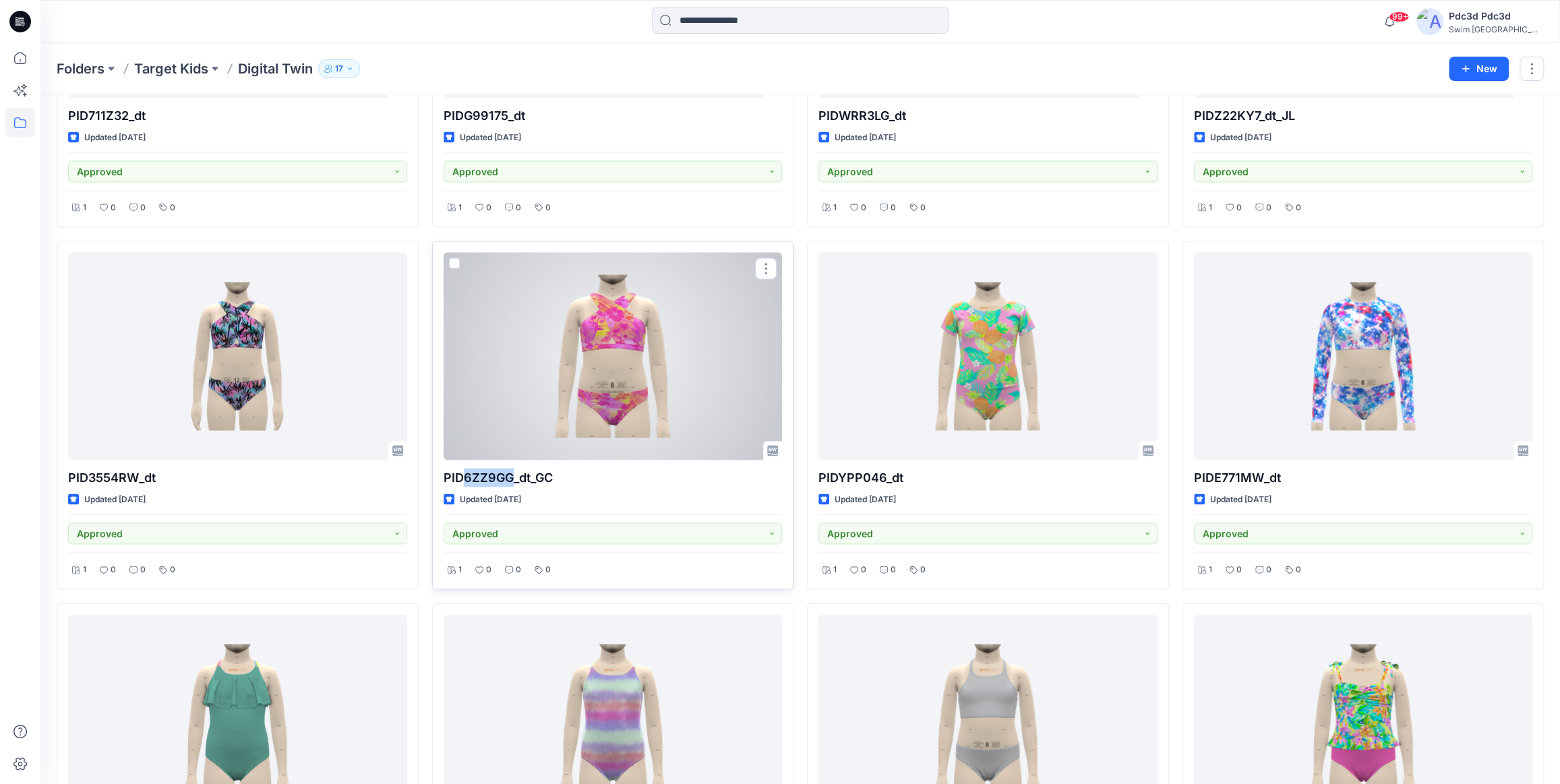
drag, startPoint x: 465, startPoint y: 477, endPoint x: 508, endPoint y: 478, distance: 43.0
click at [508, 478] on p "PID6ZZ9GG_dt_GC" at bounding box center [613, 477] width 339 height 19
copy p "6ZZ9GG"
click at [544, 335] on div at bounding box center [613, 355] width 339 height 207
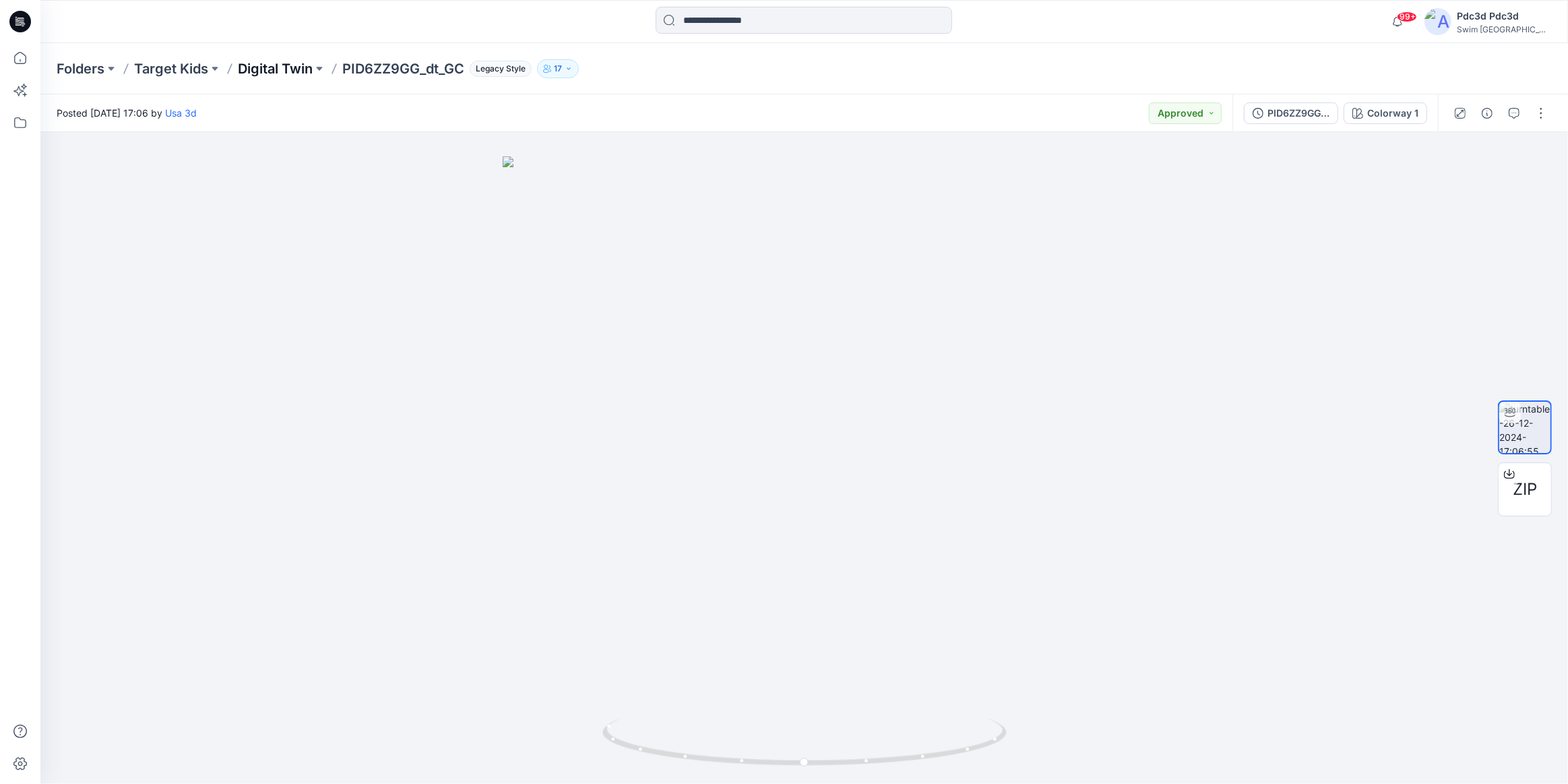
click at [269, 73] on p "Digital Twin" at bounding box center [275, 68] width 75 height 19
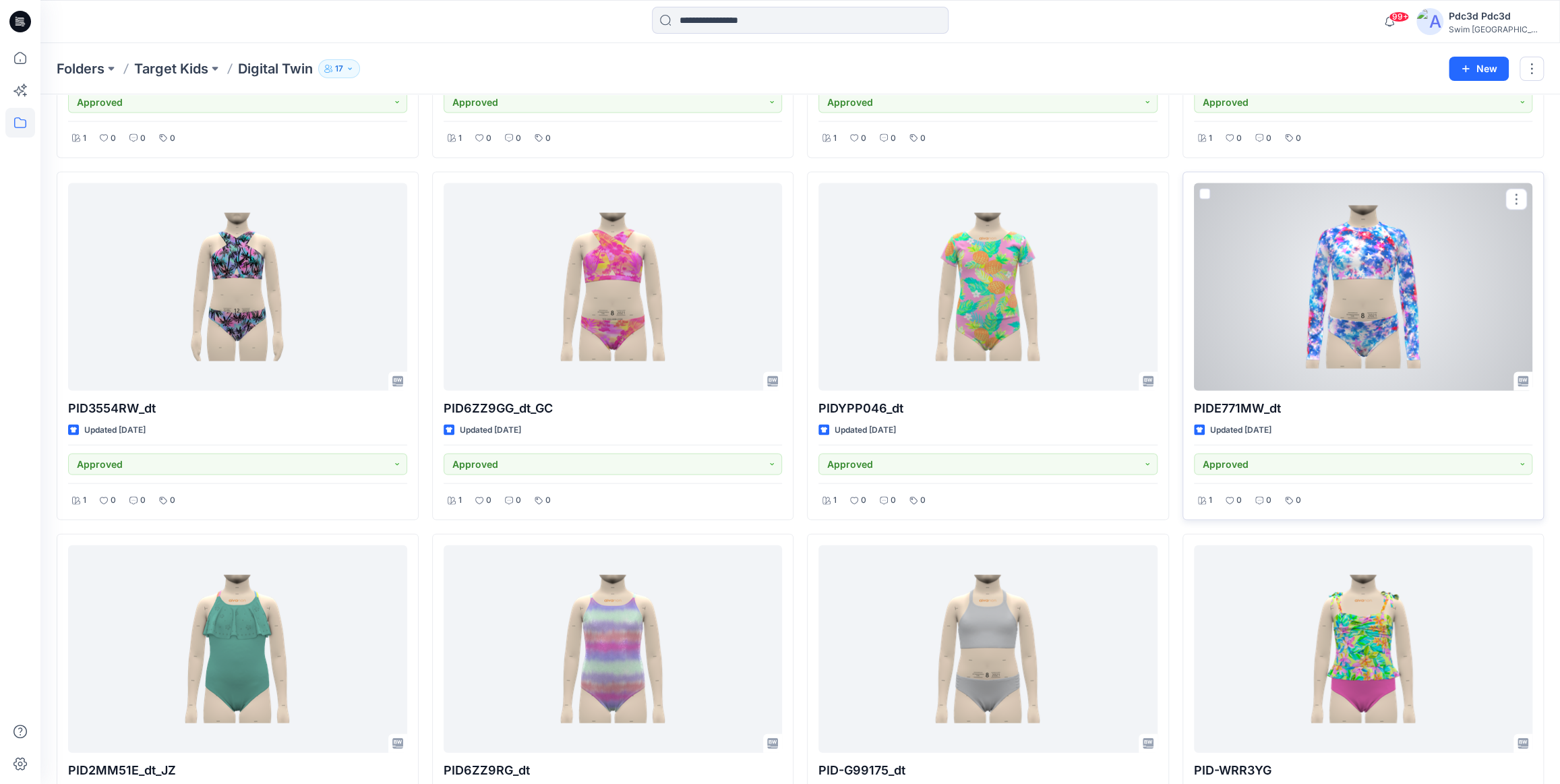
scroll to position [2139, 0]
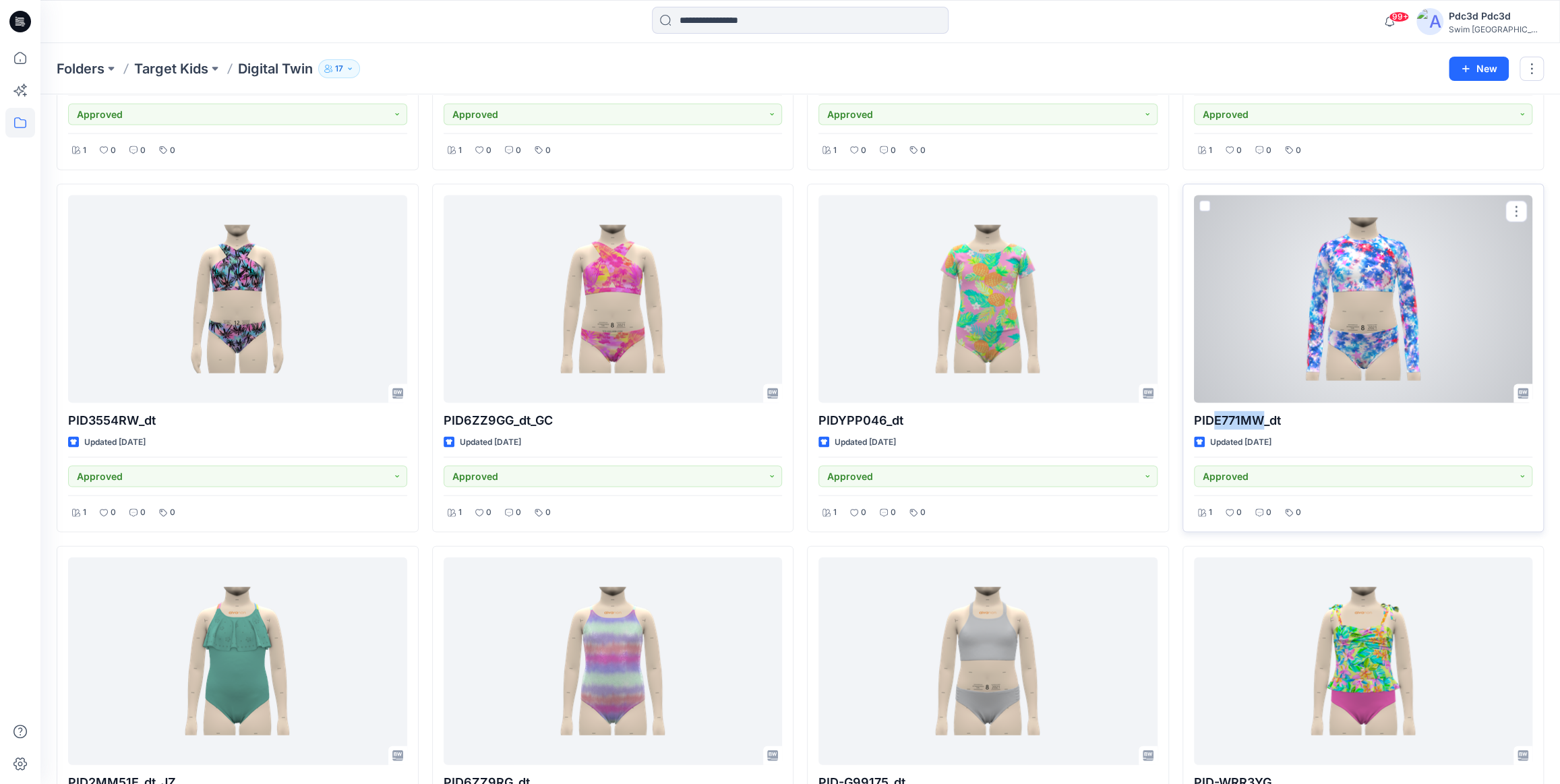
drag, startPoint x: 1214, startPoint y: 420, endPoint x: 1261, endPoint y: 420, distance: 47.0
click at [1261, 420] on p "PIDE771MW_dt" at bounding box center [1363, 420] width 339 height 19
copy p "E771MW"
click at [1316, 334] on div at bounding box center [1363, 298] width 339 height 207
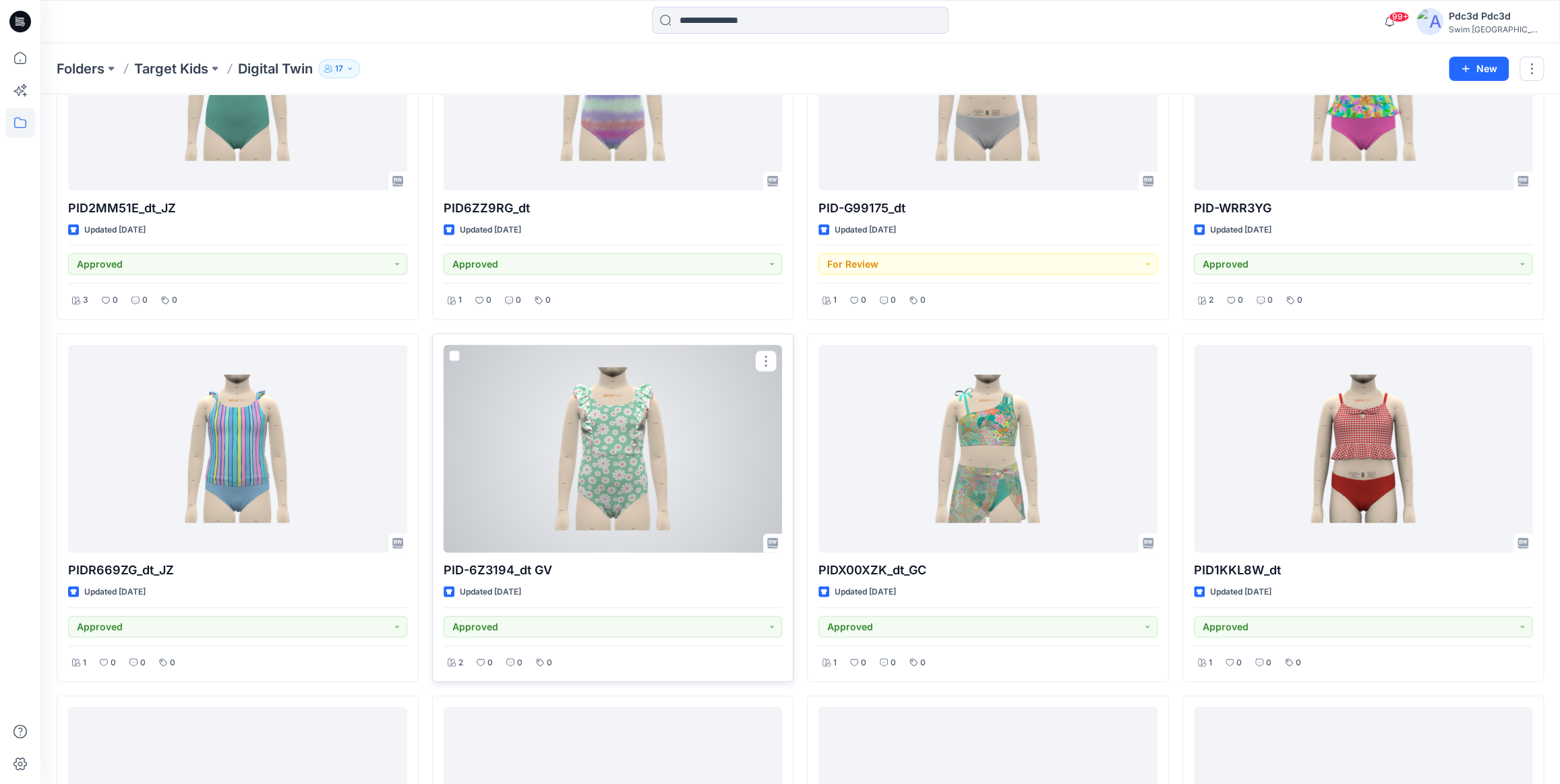
scroll to position [2735, 0]
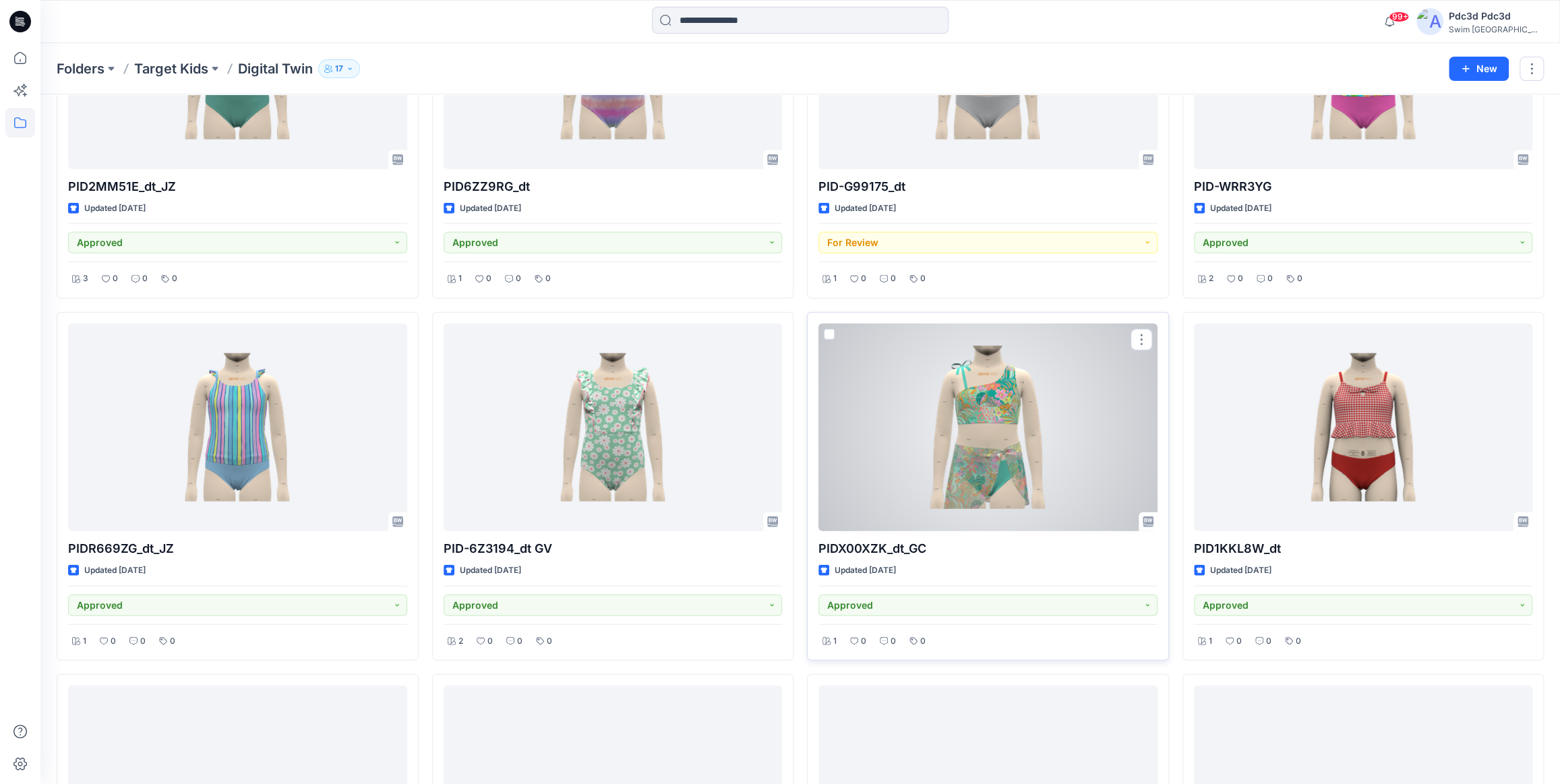
click at [916, 435] on div at bounding box center [988, 427] width 339 height 207
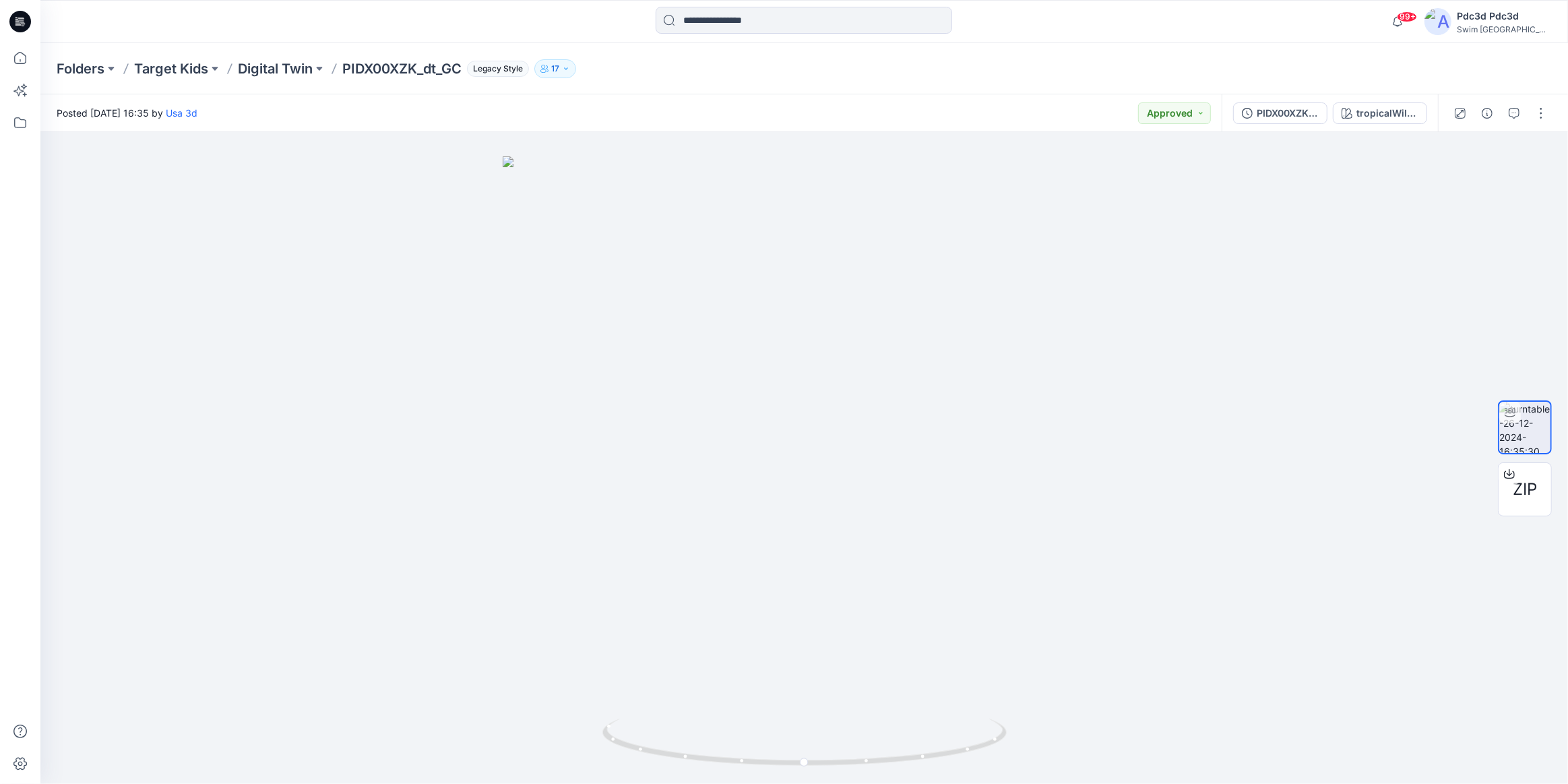
click at [707, 78] on div "Folders Target Kids Digital Twin PIDX00XZK_dt_GC Legacy Style 17" at bounding box center [804, 68] width 1528 height 51
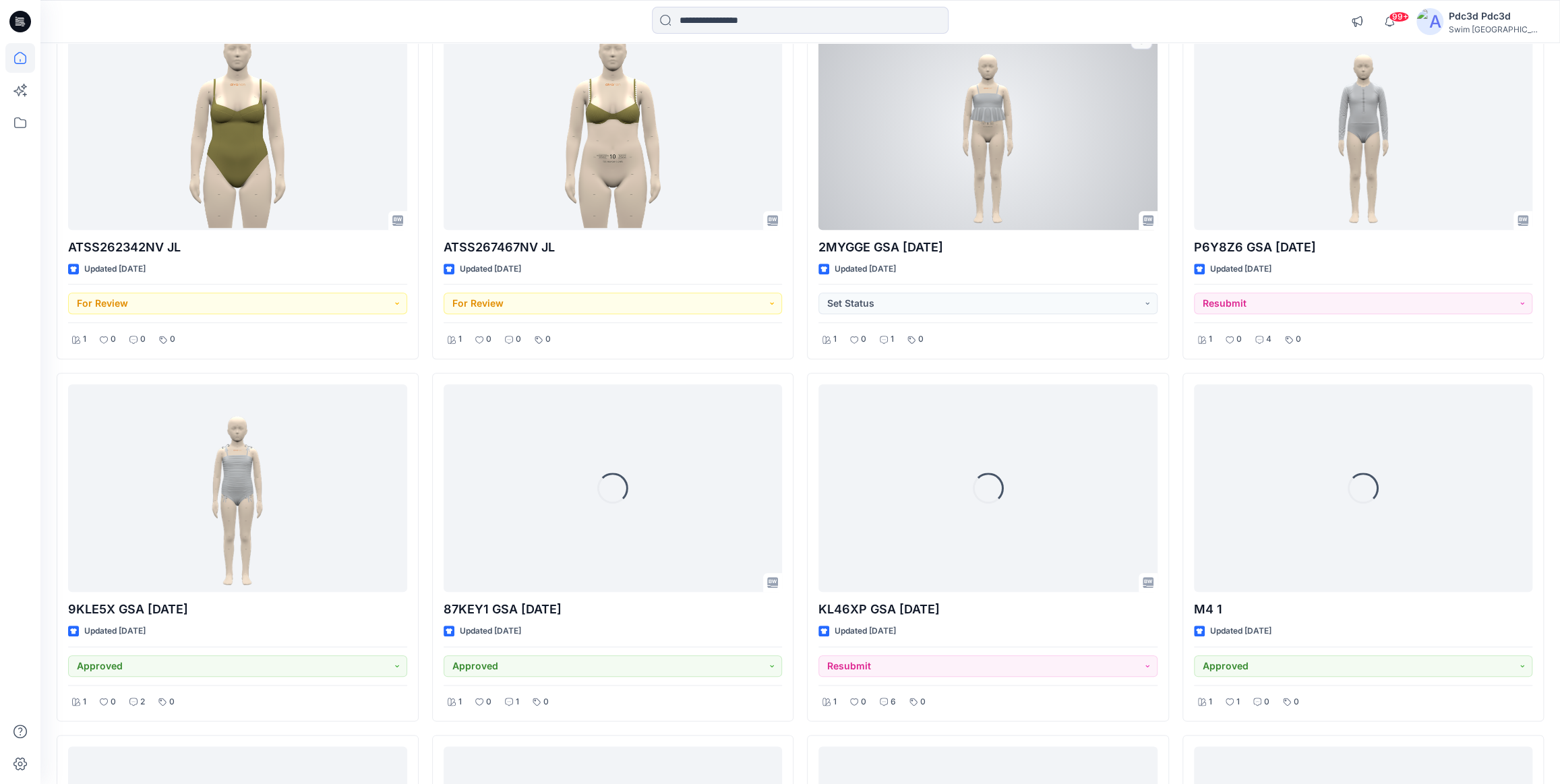
scroll to position [909, 0]
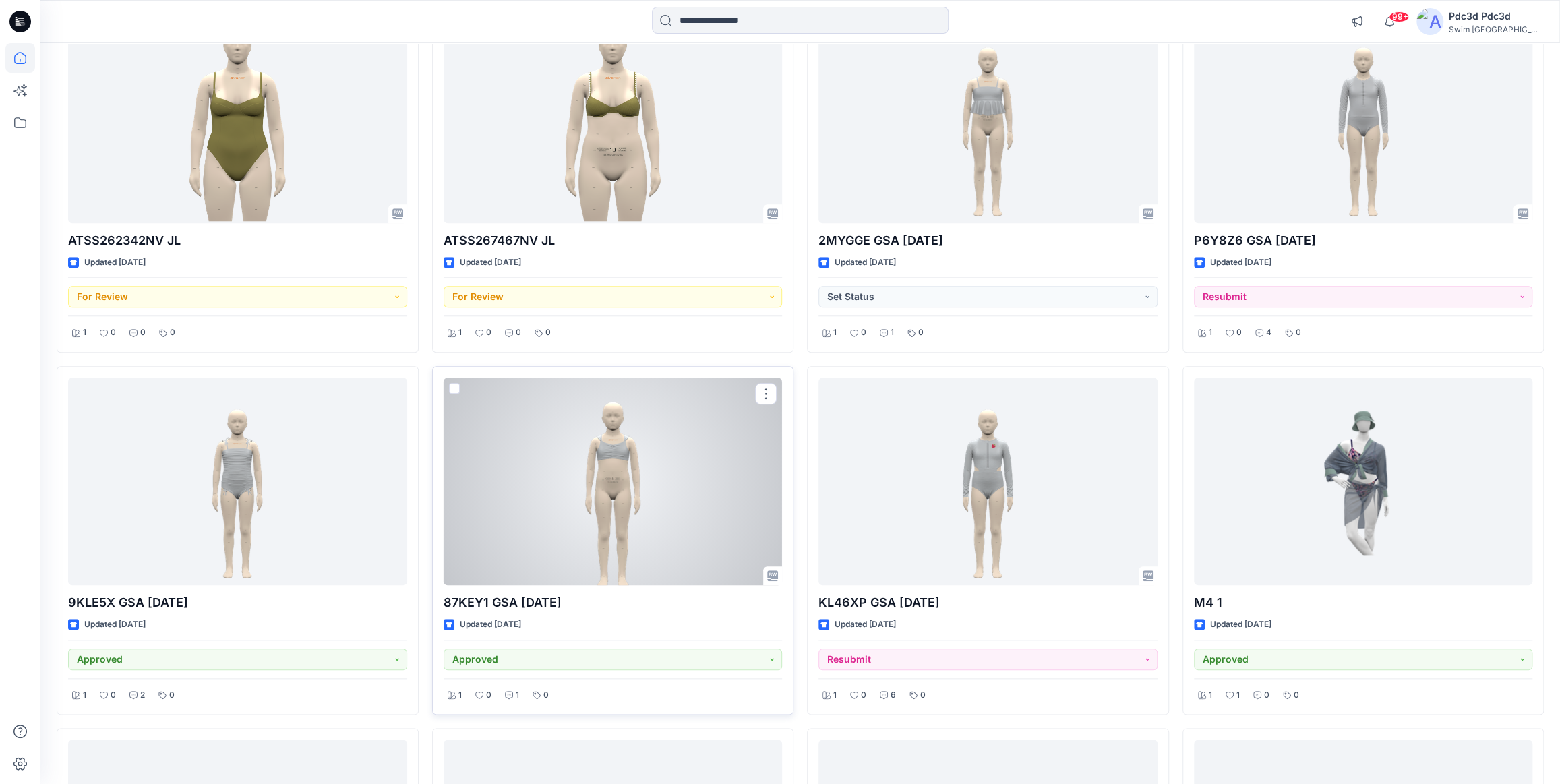
click at [629, 454] on div at bounding box center [613, 480] width 339 height 207
